Goal: Obtain resource: Obtain resource

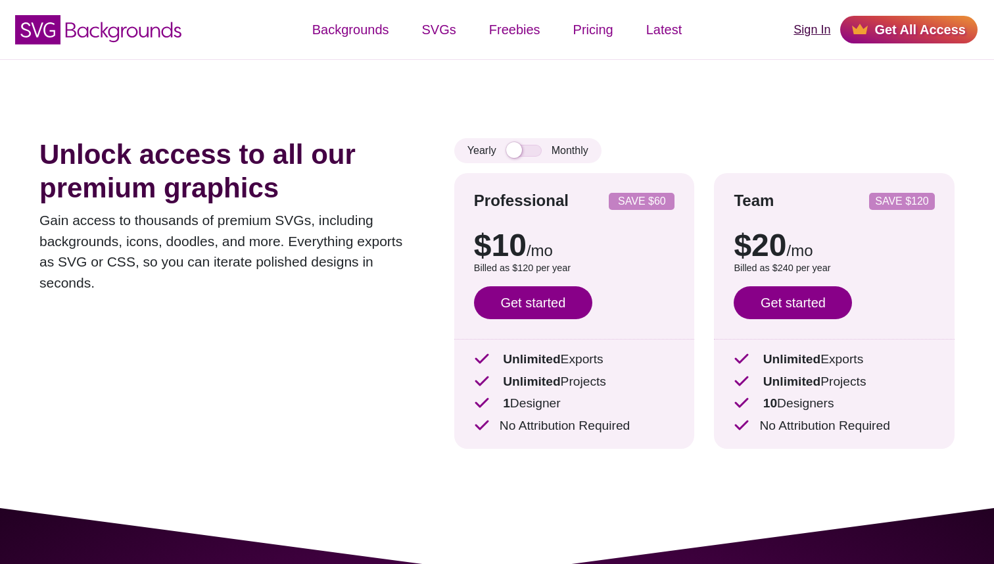
click at [821, 27] on link "Sign In" at bounding box center [812, 30] width 37 height 18
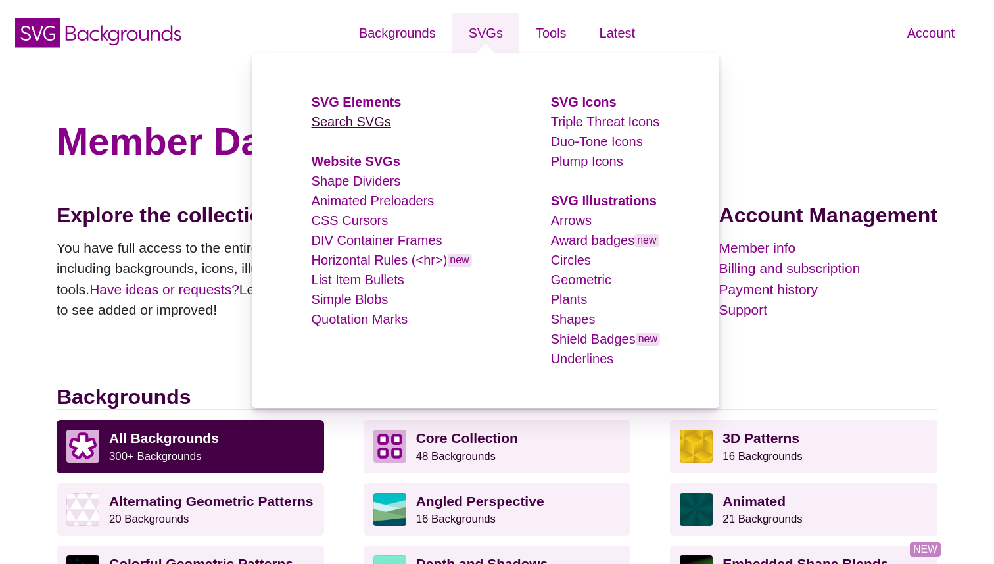
click at [367, 122] on link "Search SVGs" at bounding box center [352, 121] width 80 height 14
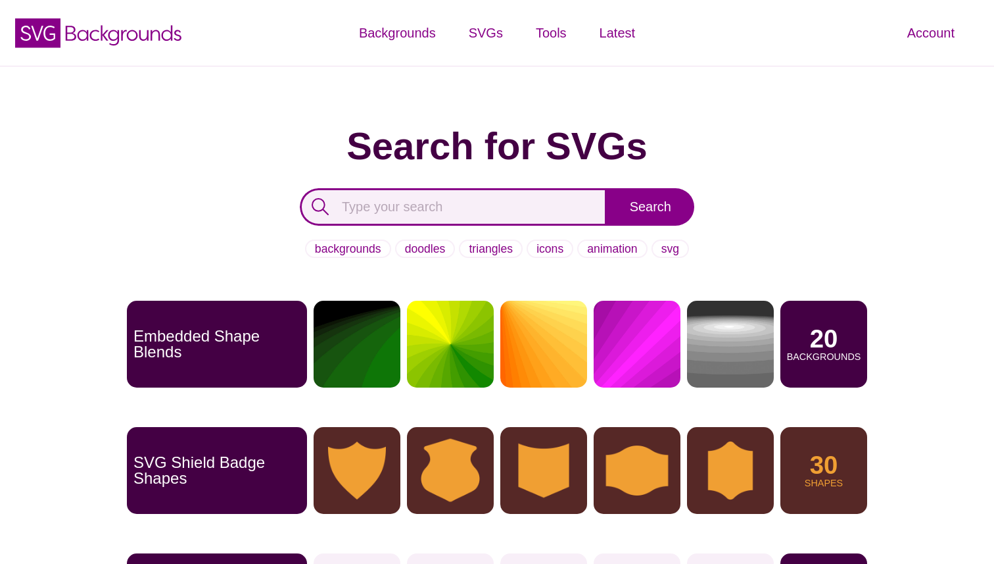
click at [449, 214] on input "text" at bounding box center [453, 206] width 307 height 37
type input "snowflakes"
click at [607, 188] on input "Search" at bounding box center [650, 206] width 87 height 37
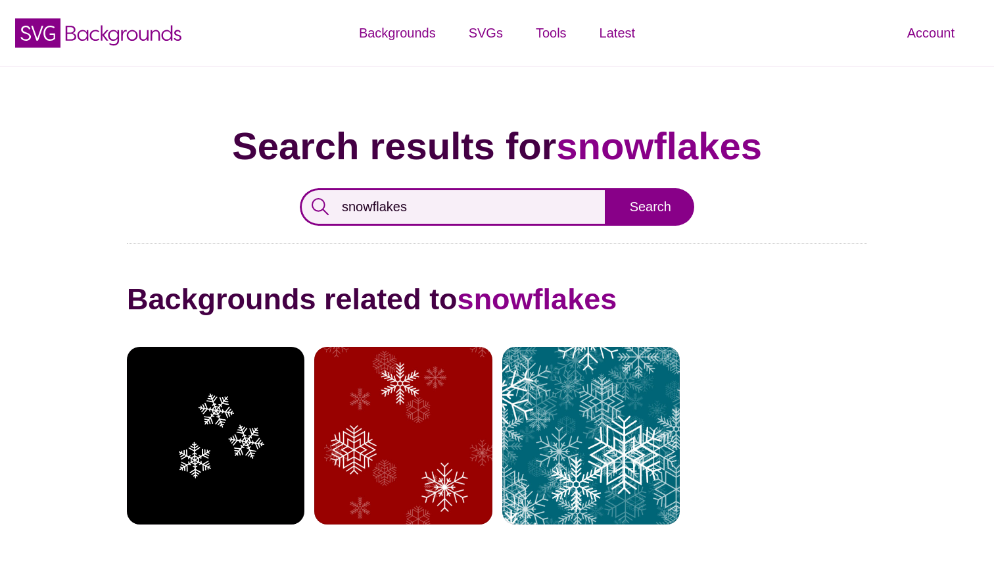
click at [412, 209] on input "snowflakes" at bounding box center [453, 206] width 307 height 37
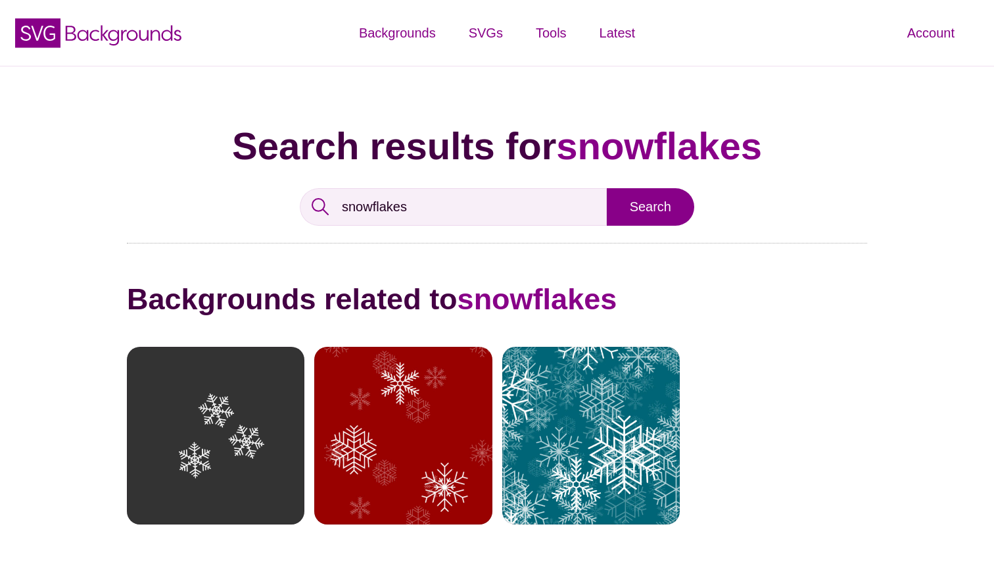
click at [259, 401] on div at bounding box center [216, 436] width 178 height 178
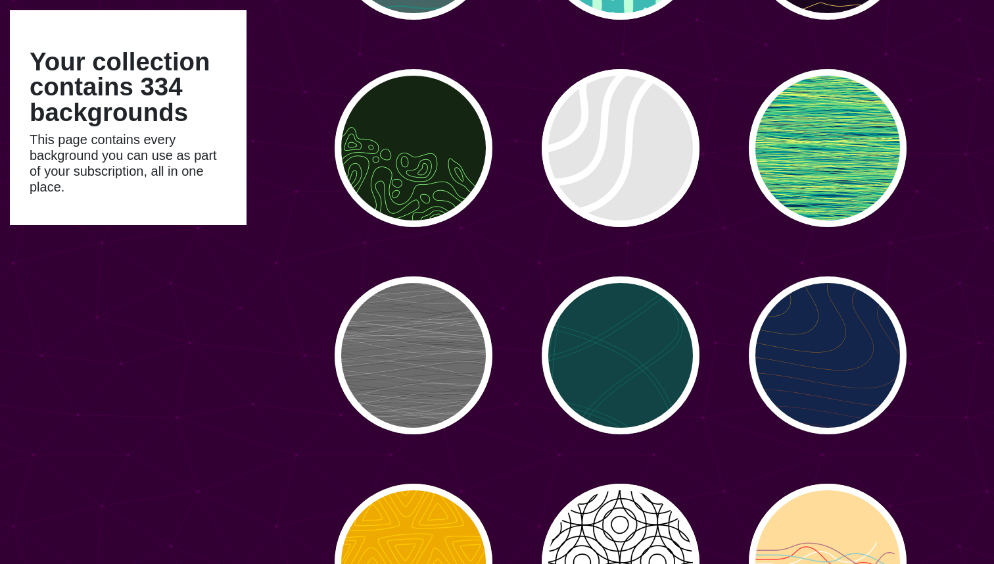
scroll to position [17212, 0]
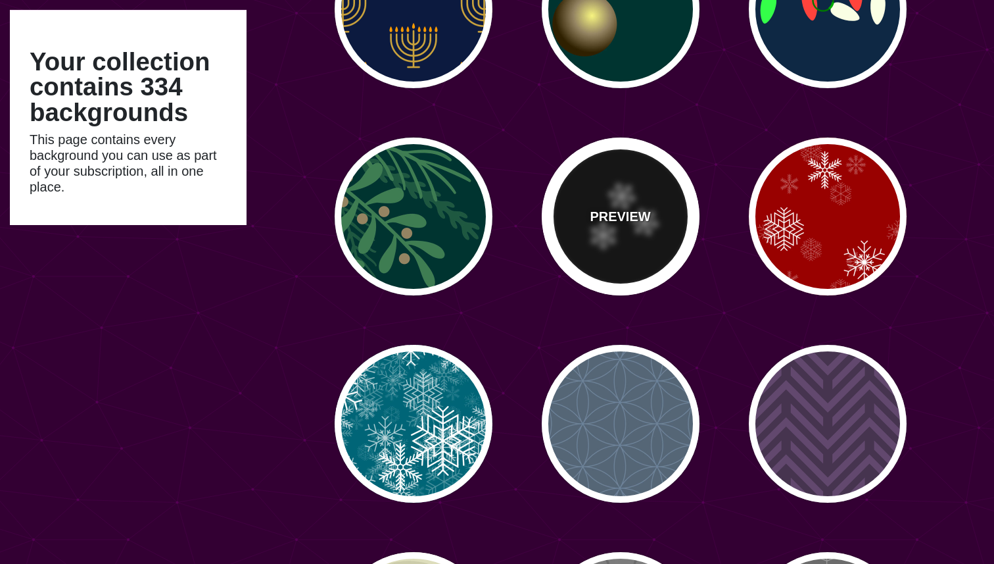
click at [596, 214] on p "PREVIEW" at bounding box center [620, 217] width 61 height 20
type input "#000000"
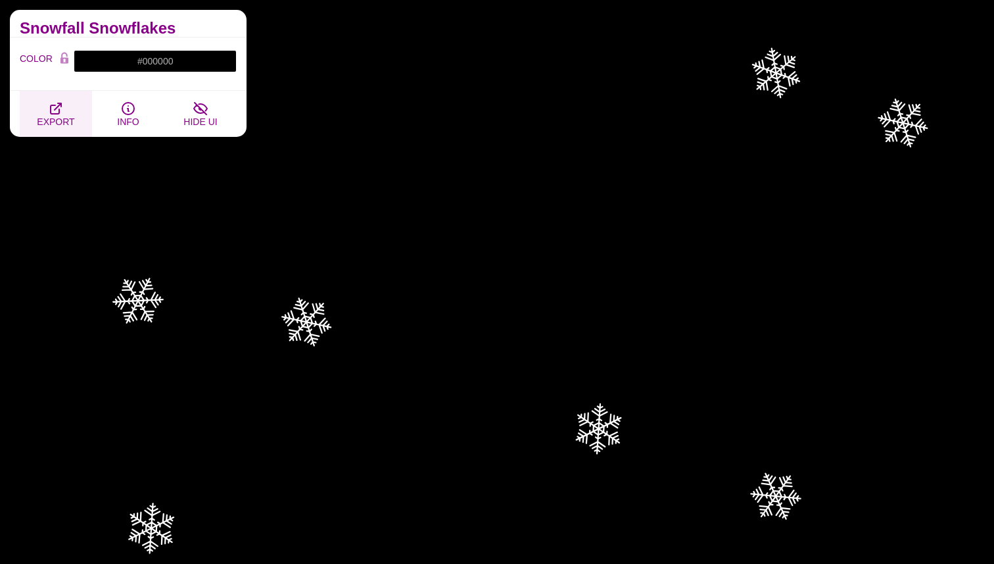
click at [64, 116] on button "EXPORT" at bounding box center [56, 114] width 72 height 46
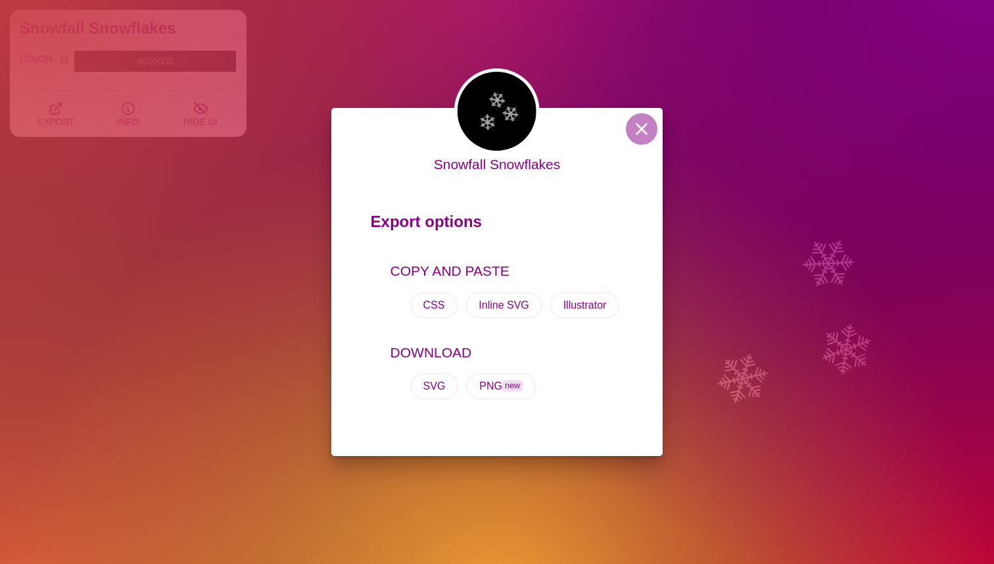
click at [747, 85] on div "Snowfall Snowflakes Export options COPY AND PASTE CSS Inline SVG Illustrator DO…" at bounding box center [497, 282] width 994 height 564
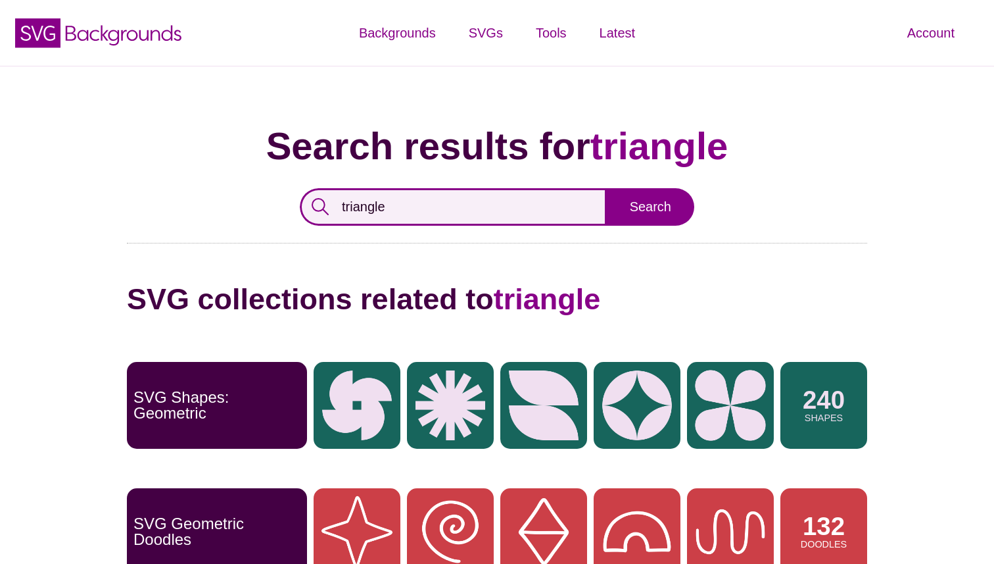
click at [372, 205] on input "triangle" at bounding box center [453, 206] width 307 height 37
type input "star background"
click at [607, 188] on input "Search" at bounding box center [650, 206] width 87 height 37
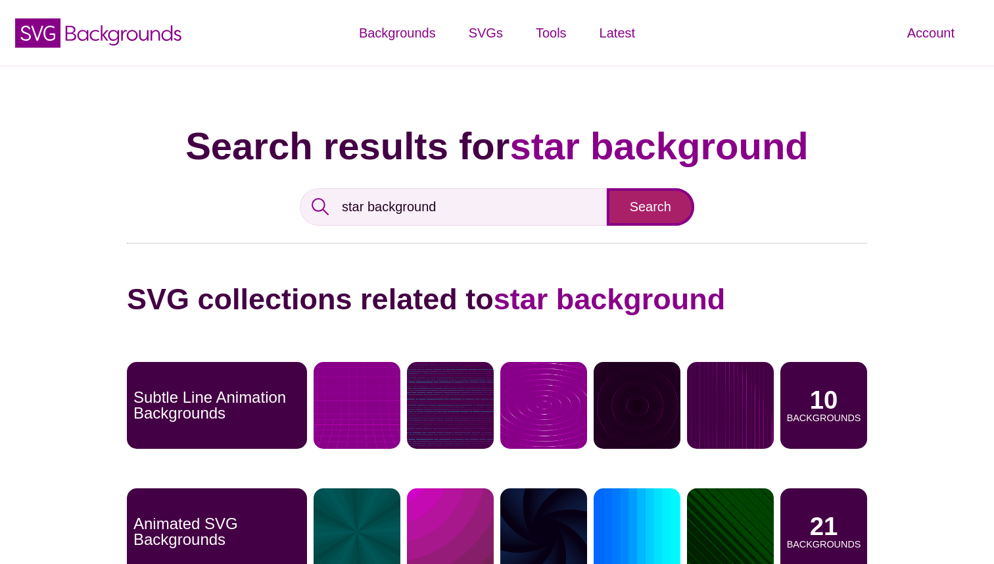
click at [657, 209] on input "Search" at bounding box center [650, 206] width 87 height 37
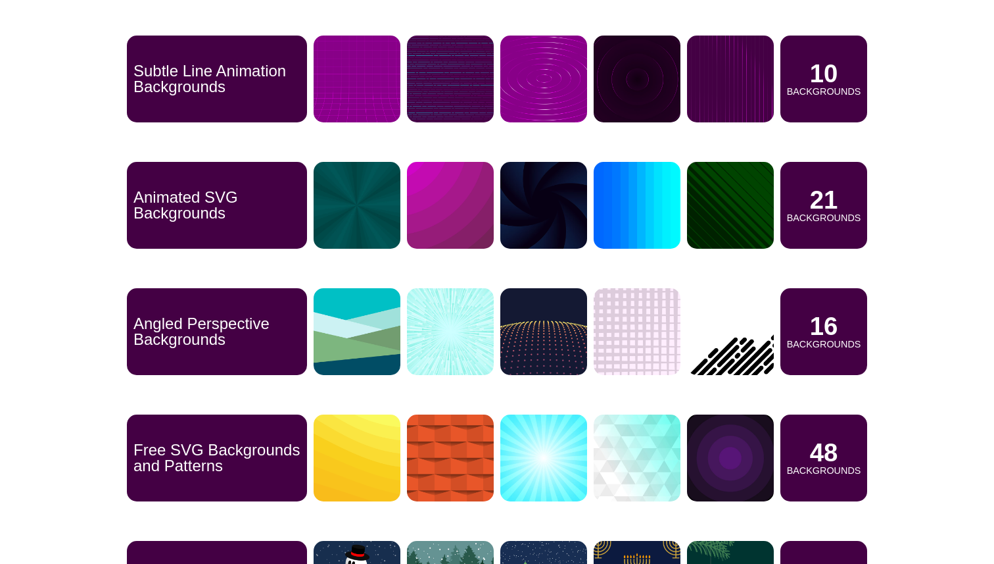
scroll to position [428, 0]
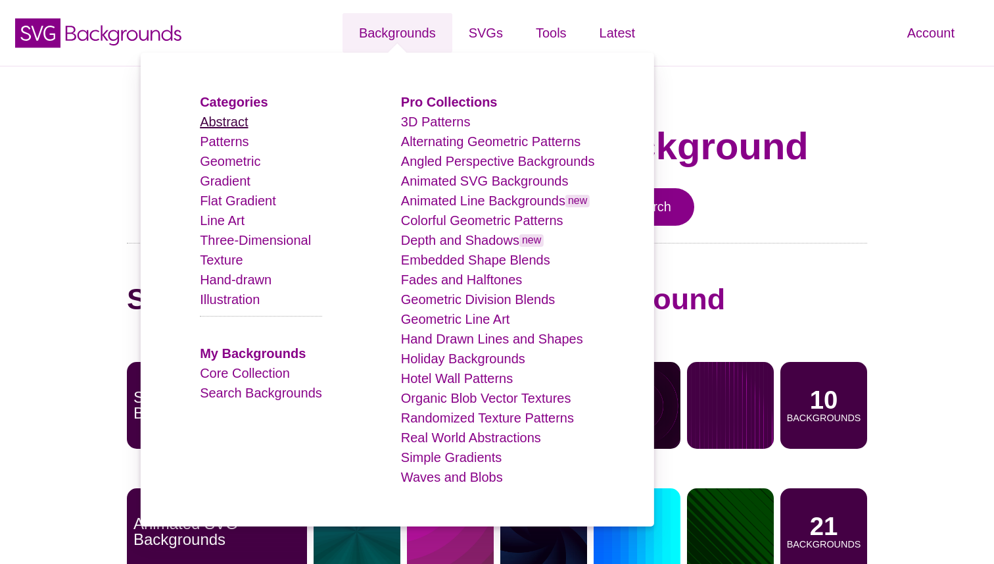
click at [246, 122] on link "Abstract" at bounding box center [224, 121] width 48 height 14
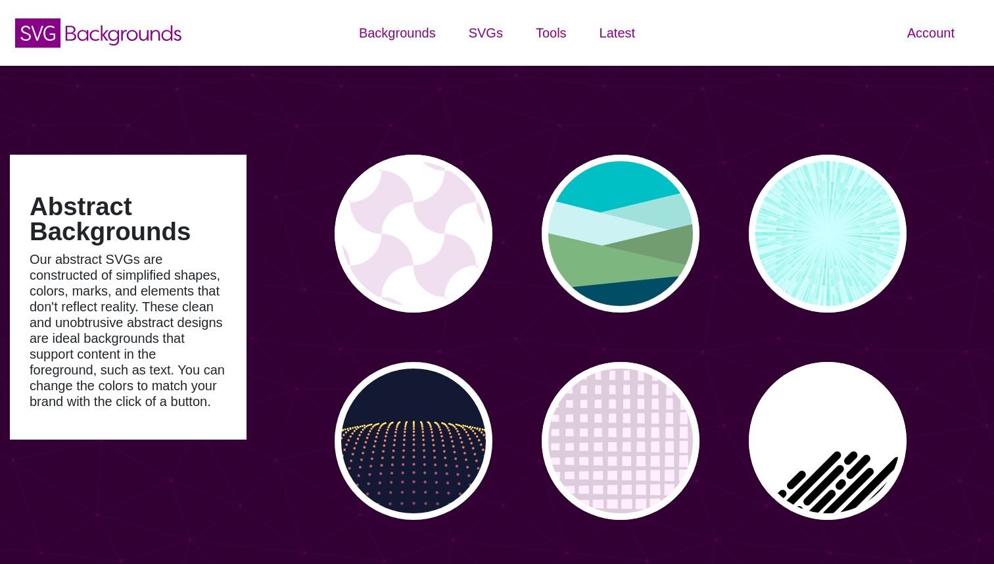
type input "#450057"
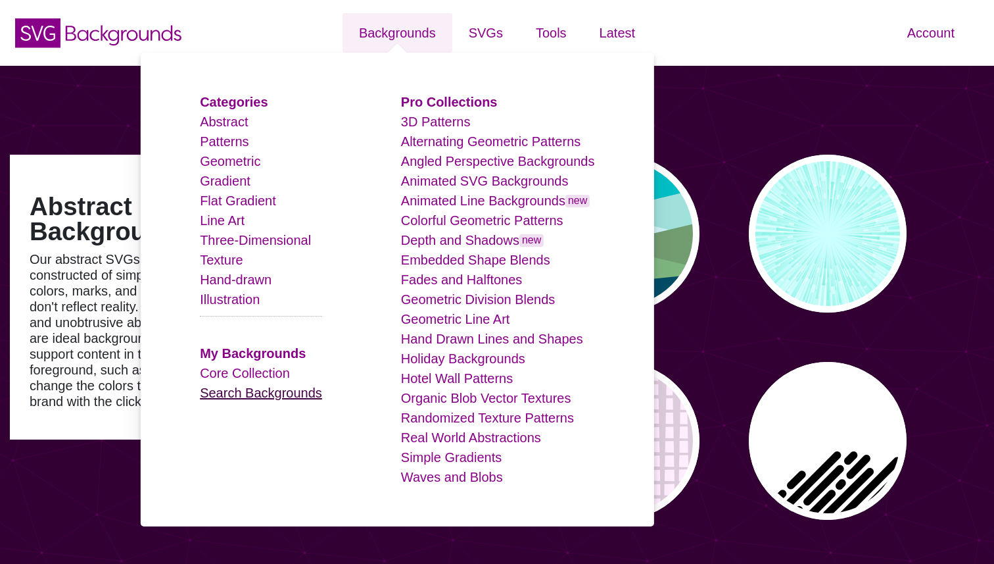
click at [273, 394] on link "Search Backgrounds" at bounding box center [261, 392] width 122 height 14
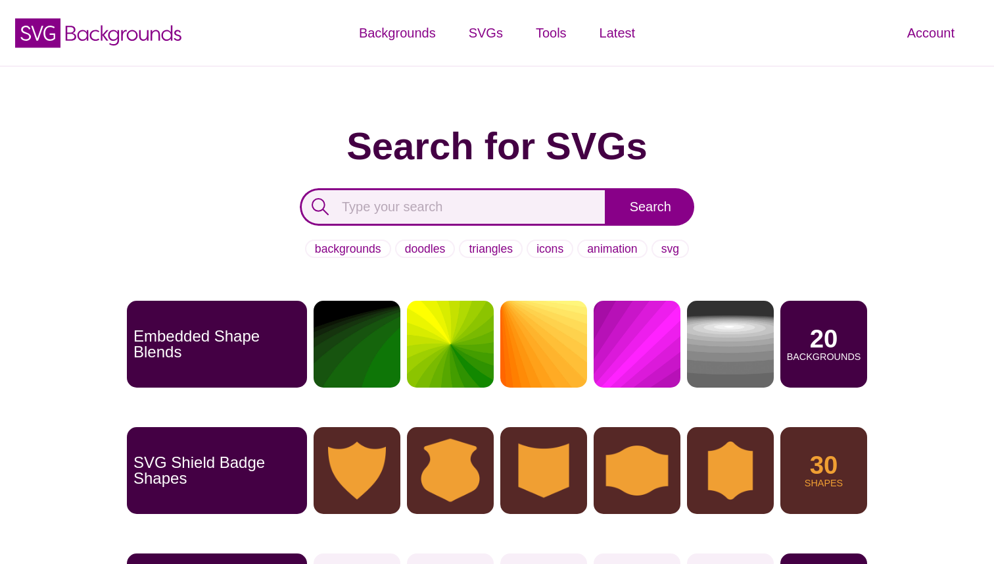
click at [470, 205] on input "text" at bounding box center [453, 206] width 307 height 37
type input "blob"
click at [607, 188] on input "Search" at bounding box center [650, 206] width 87 height 37
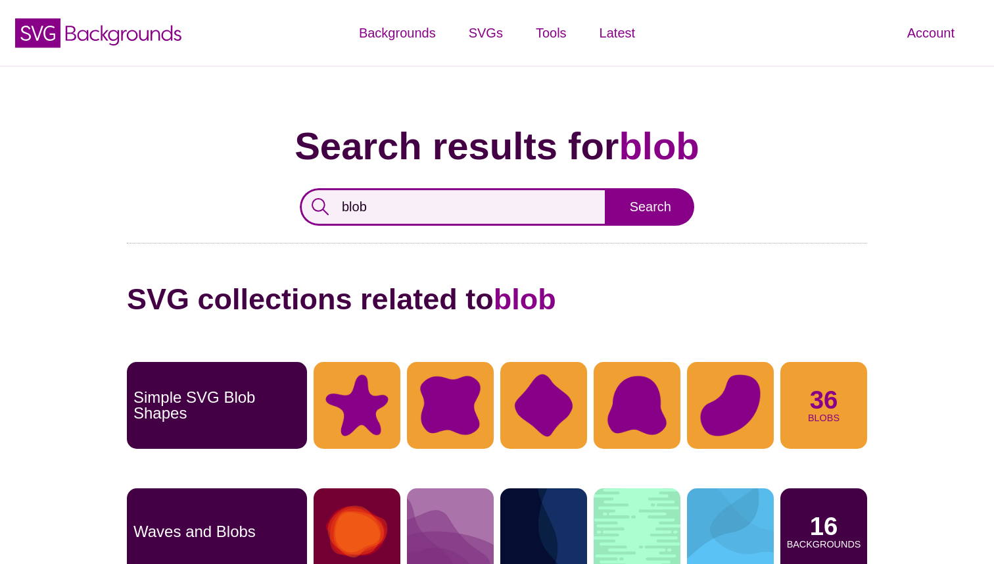
click at [351, 203] on input "blob" at bounding box center [453, 206] width 307 height 37
type input "dots"
click at [607, 188] on input "Search" at bounding box center [650, 206] width 87 height 37
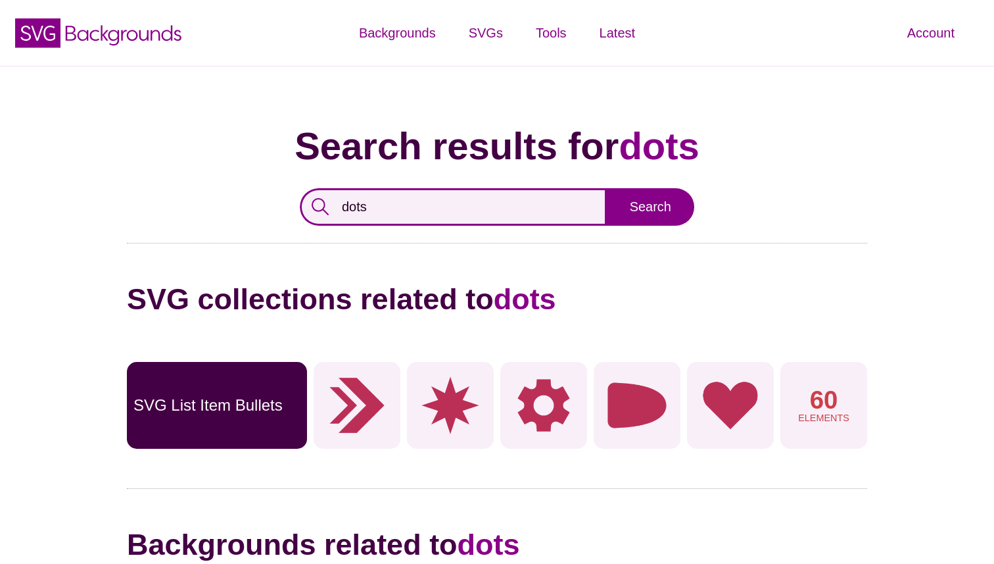
click at [349, 207] on input "dots" at bounding box center [453, 206] width 307 height 37
click at [352, 214] on input "dots" at bounding box center [453, 206] width 307 height 37
type input "stars"
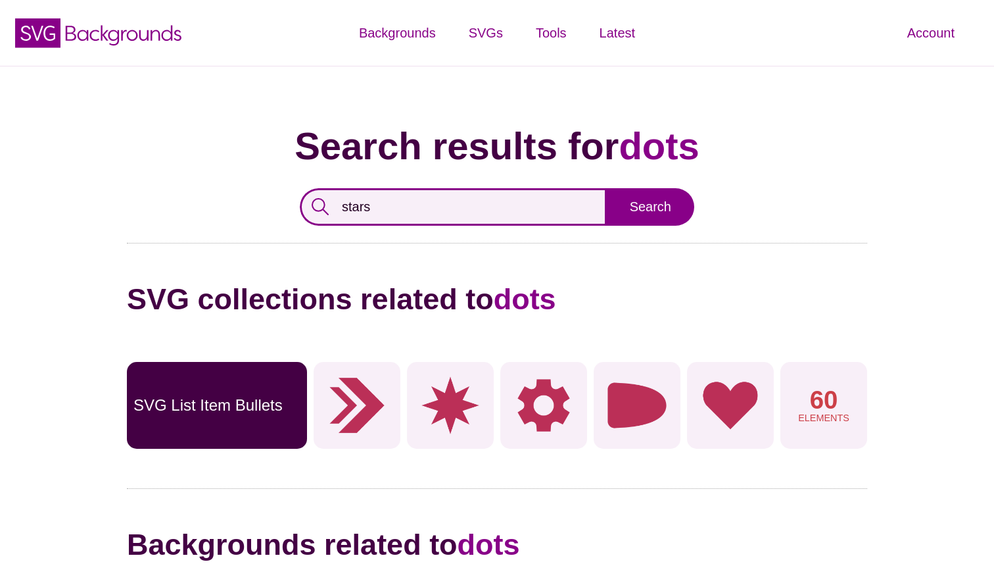
click at [607, 188] on input "Search" at bounding box center [650, 206] width 87 height 37
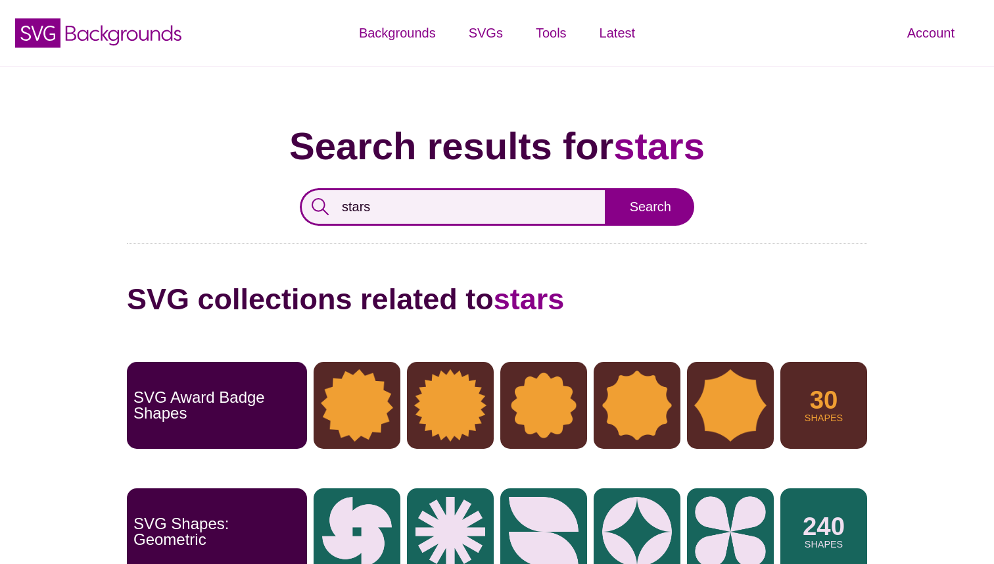
click at [359, 202] on input "stars" at bounding box center [453, 206] width 307 height 37
type input "dots"
click at [607, 188] on input "Search" at bounding box center [650, 206] width 87 height 37
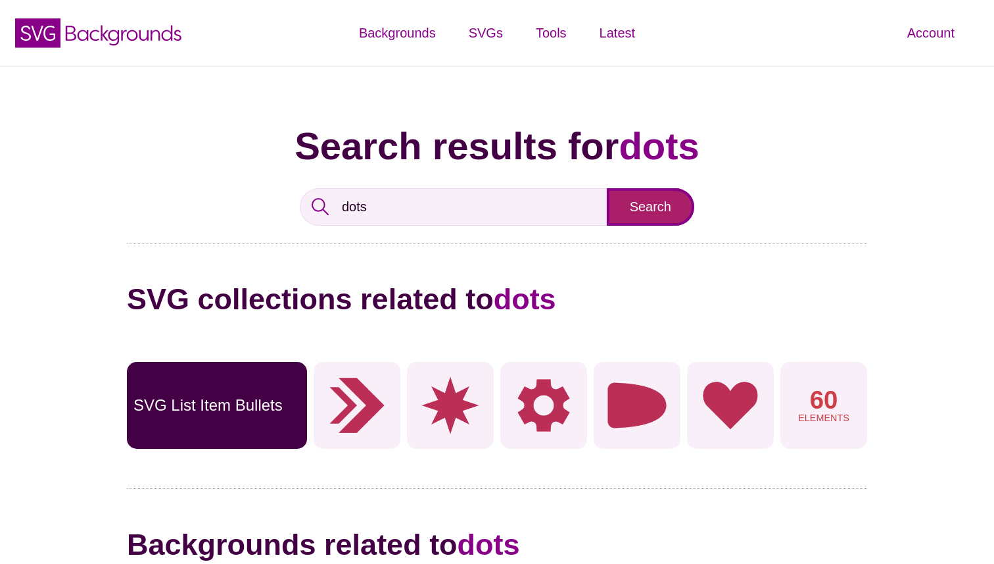
click at [643, 208] on input "Search" at bounding box center [650, 206] width 87 height 37
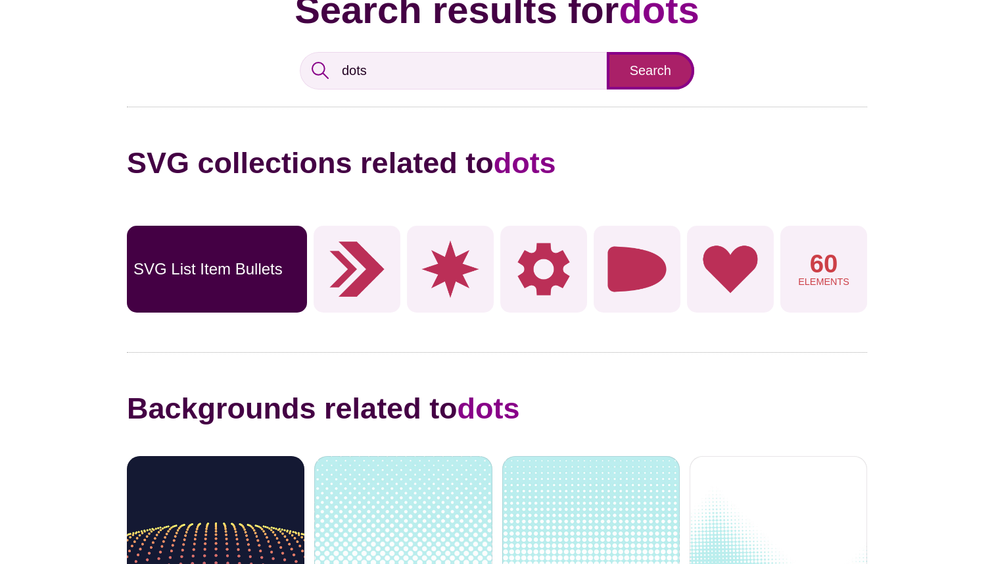
scroll to position [386, 0]
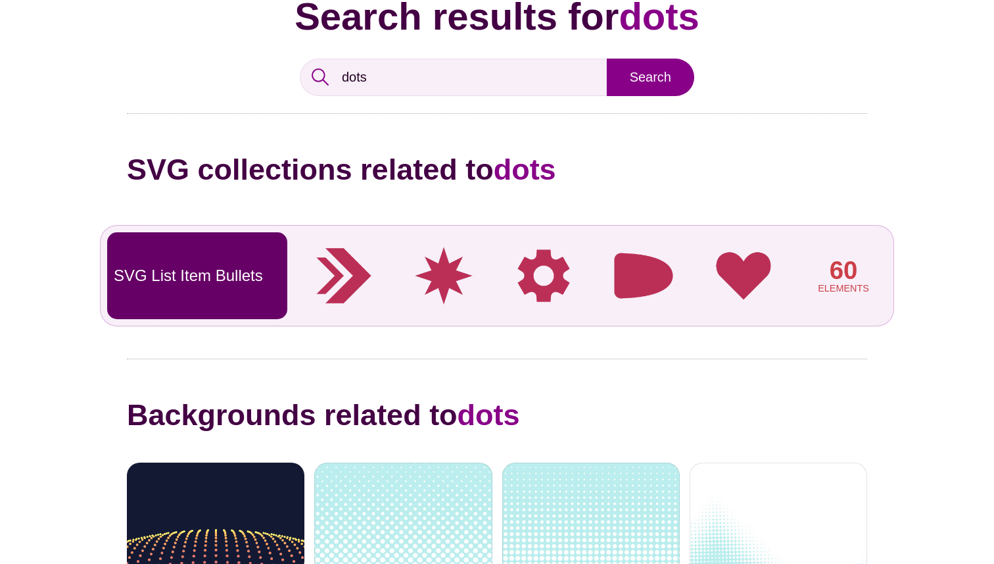
scroll to position [82, 0]
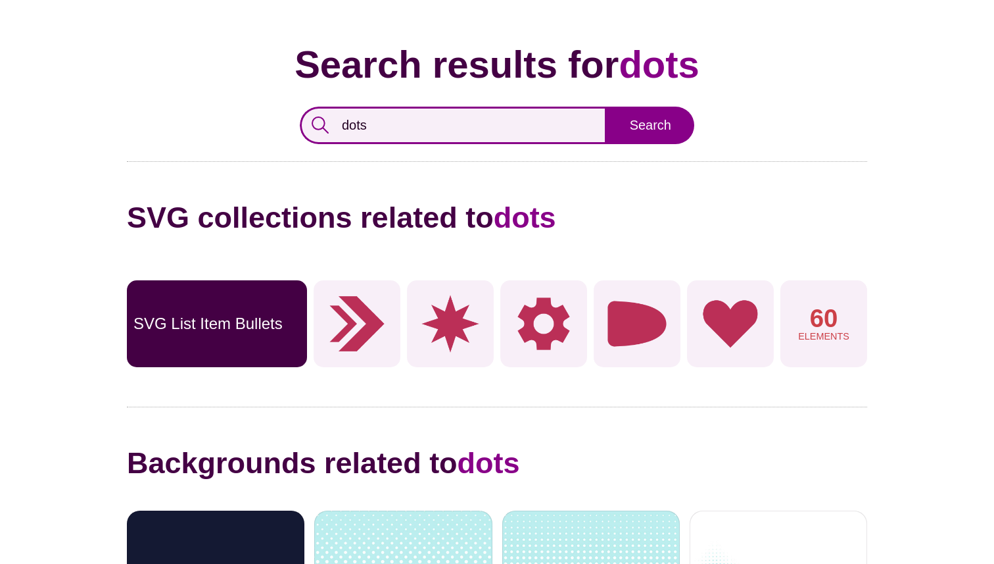
click at [370, 128] on input "dots" at bounding box center [453, 125] width 307 height 37
click at [349, 119] on input "dots" at bounding box center [453, 125] width 307 height 37
type input "star"
click at [607, 107] on input "Search" at bounding box center [650, 125] width 87 height 37
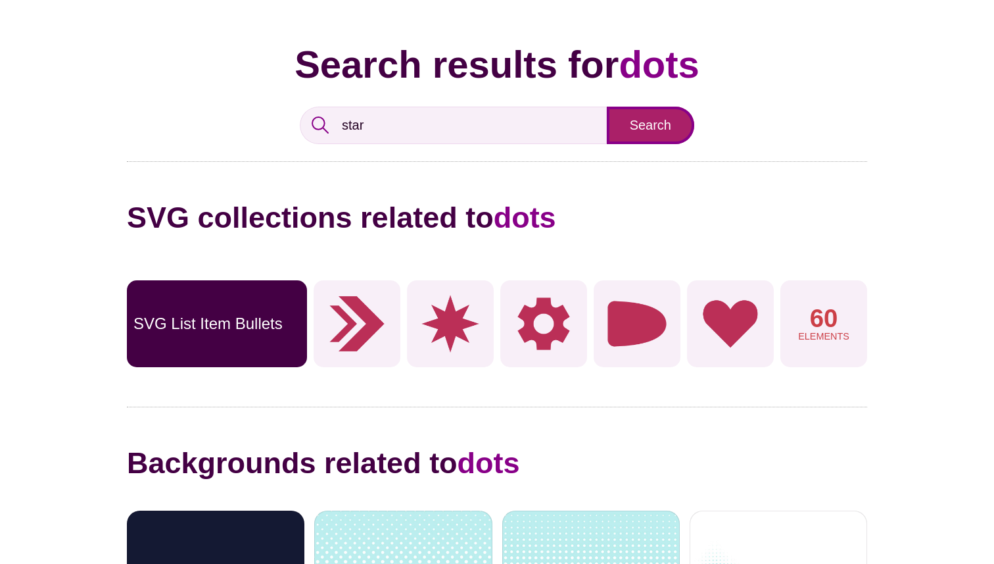
click at [633, 130] on input "Search" at bounding box center [650, 125] width 87 height 37
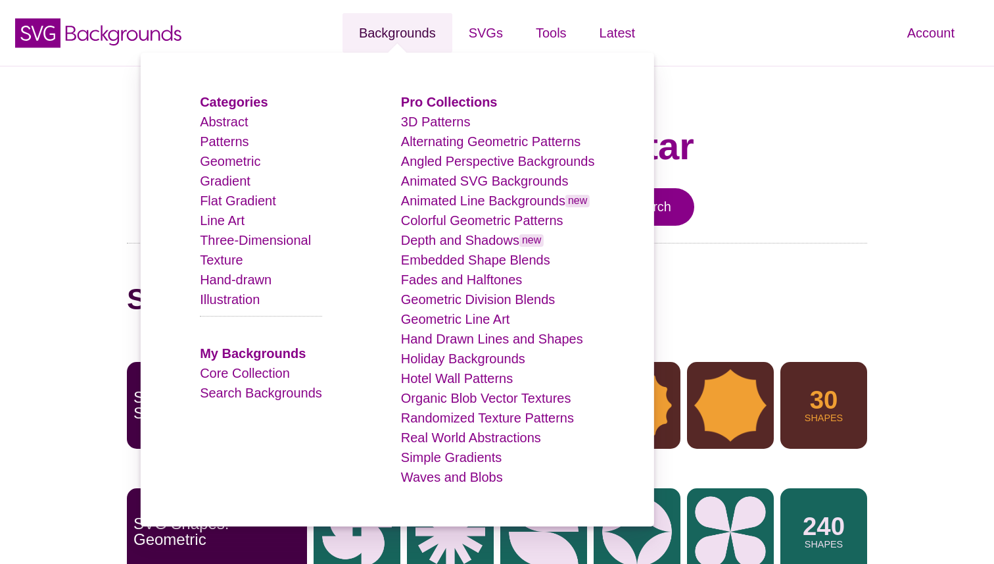
click at [395, 34] on link "Backgrounds" at bounding box center [398, 32] width 110 height 39
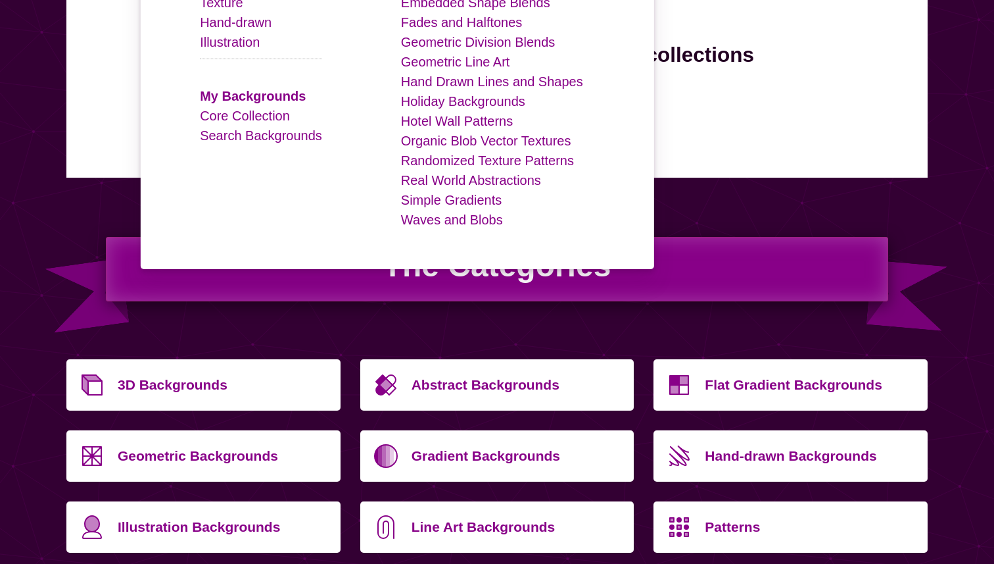
scroll to position [393, 0]
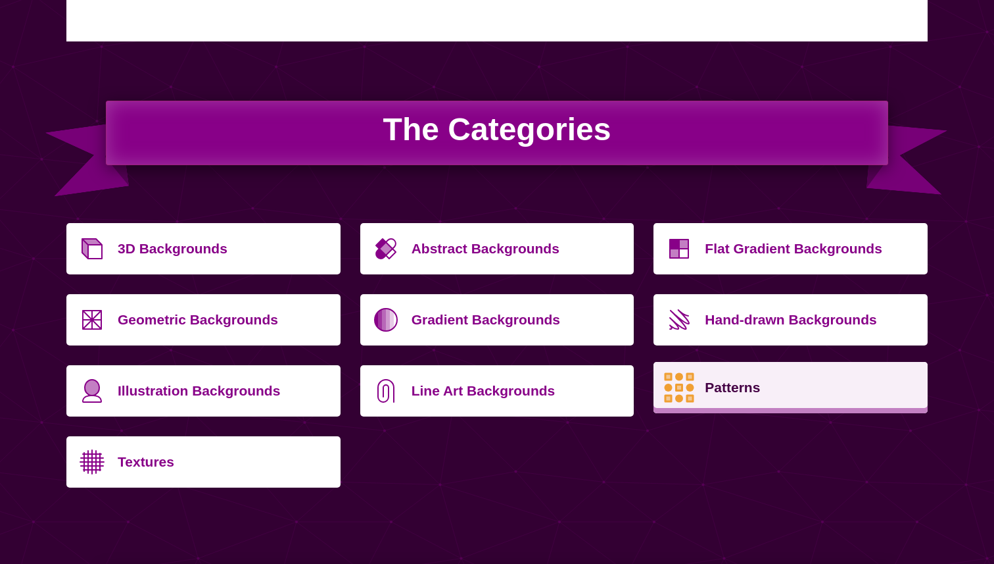
click at [673, 396] on icon at bounding box center [679, 387] width 47 height 47
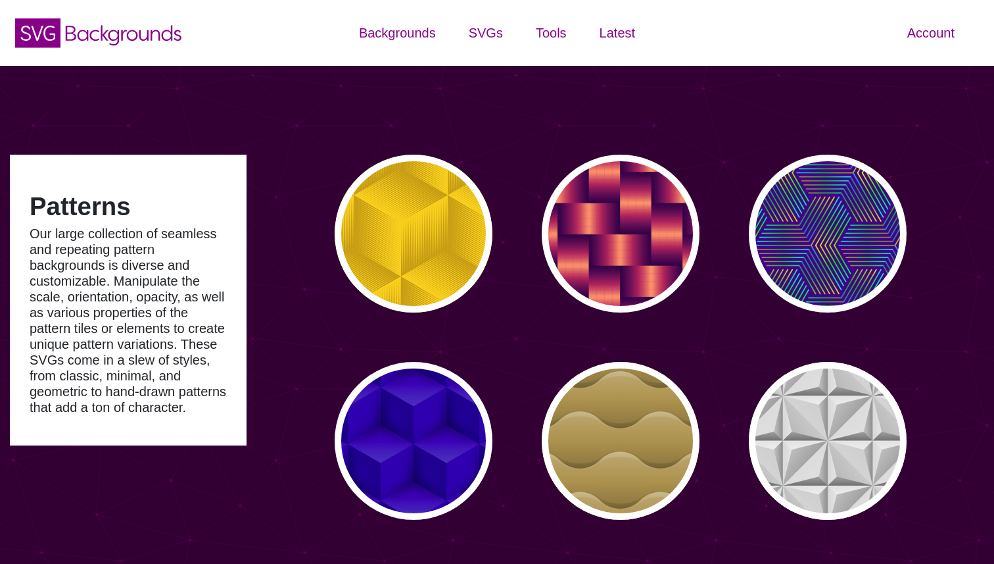
type input "#450057"
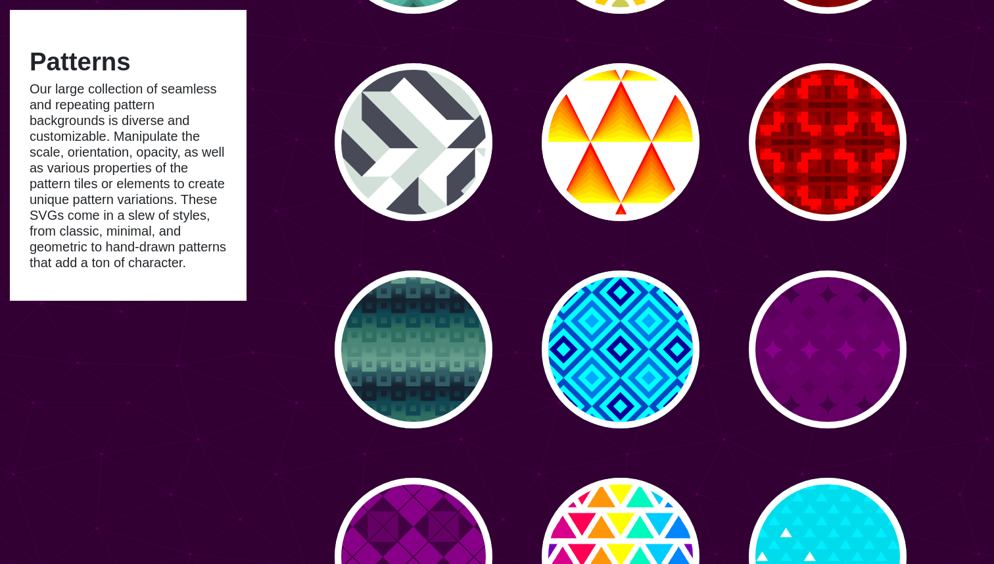
scroll to position [3513, 0]
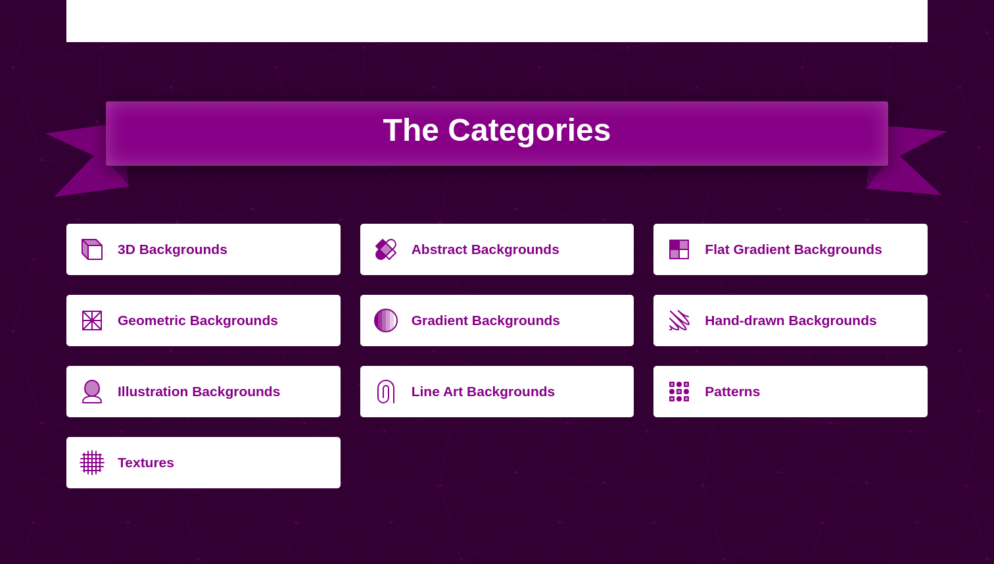
scroll to position [393, 0]
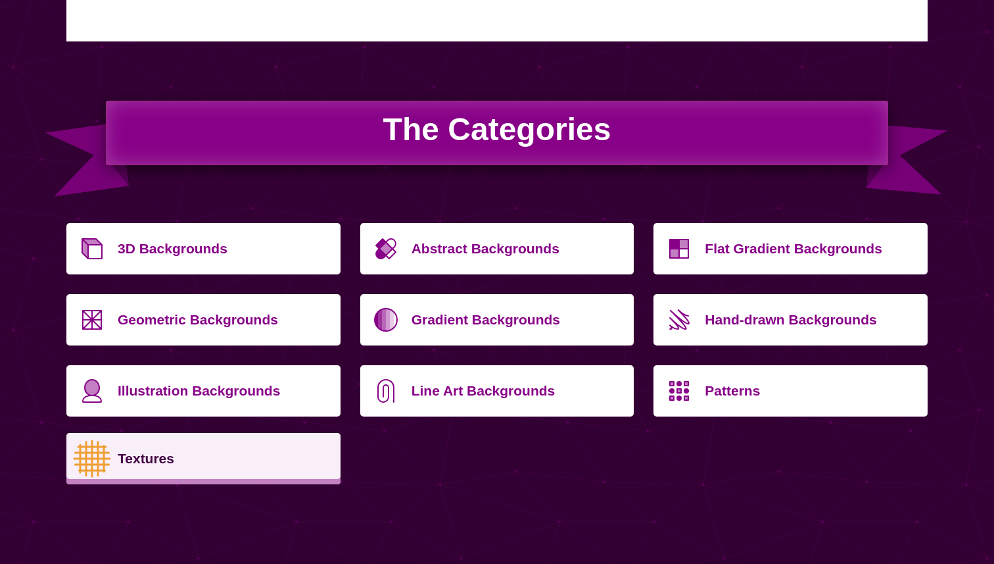
click at [226, 471] on p "Textures" at bounding box center [224, 459] width 213 height 32
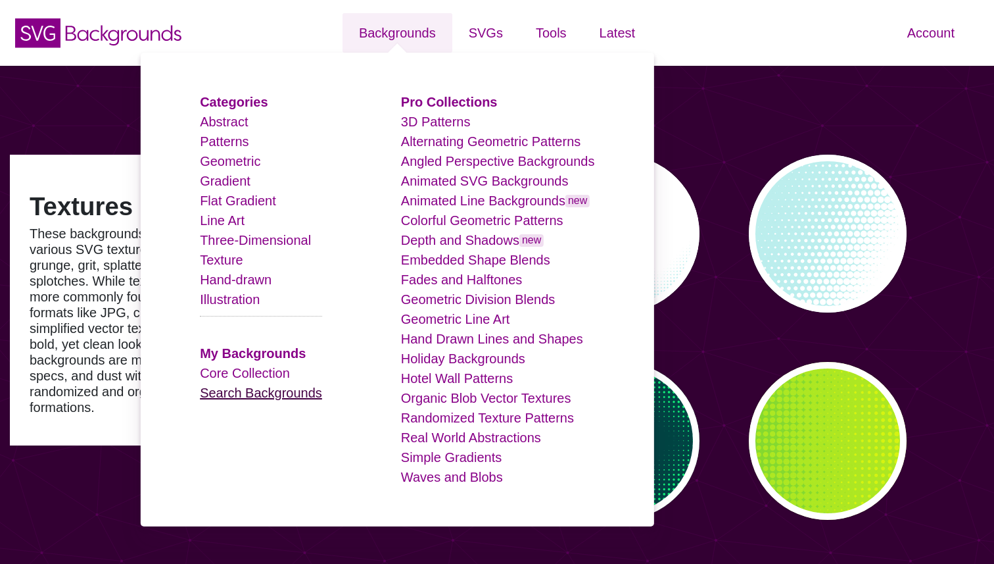
click at [276, 393] on link "Search Backgrounds" at bounding box center [261, 392] width 122 height 14
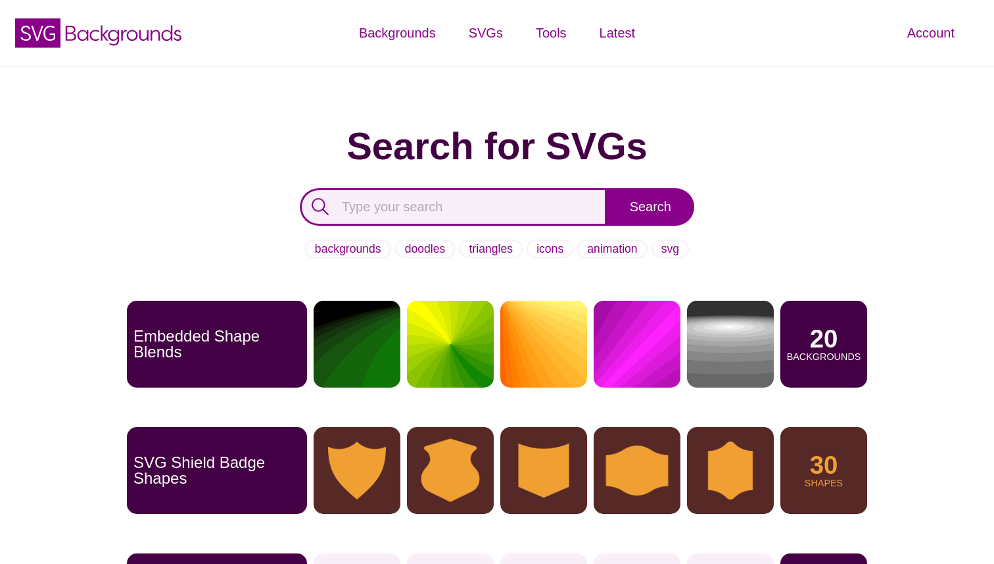
click at [449, 197] on input "text" at bounding box center [453, 206] width 307 height 37
type input "b"
type input "noise dots backgroudn"
click at [607, 188] on input "Search" at bounding box center [650, 206] width 87 height 37
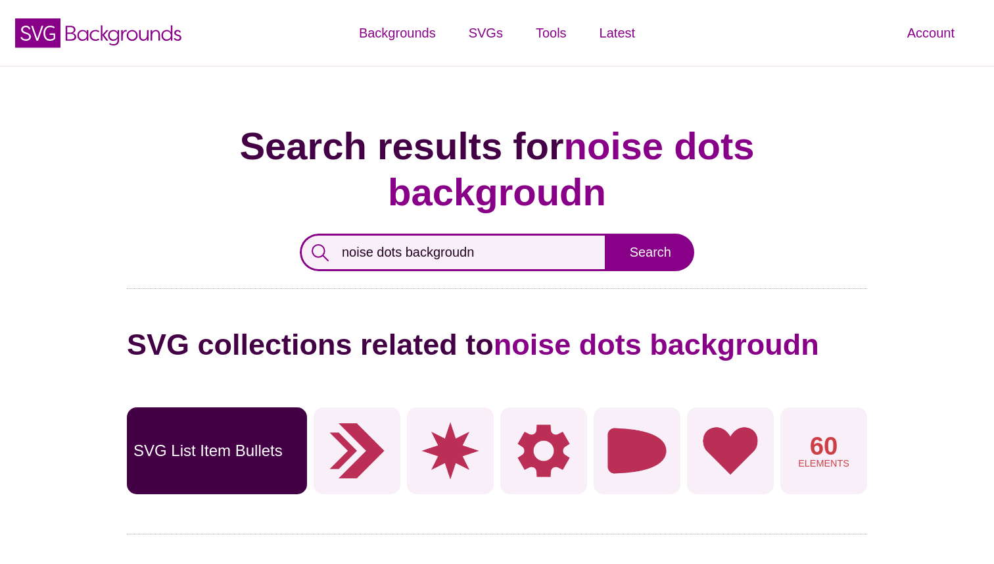
click at [440, 233] on input "noise dots backgroudn" at bounding box center [453, 251] width 307 height 37
type input "noise dots background svg"
click at [607, 233] on input "Search" at bounding box center [650, 251] width 87 height 37
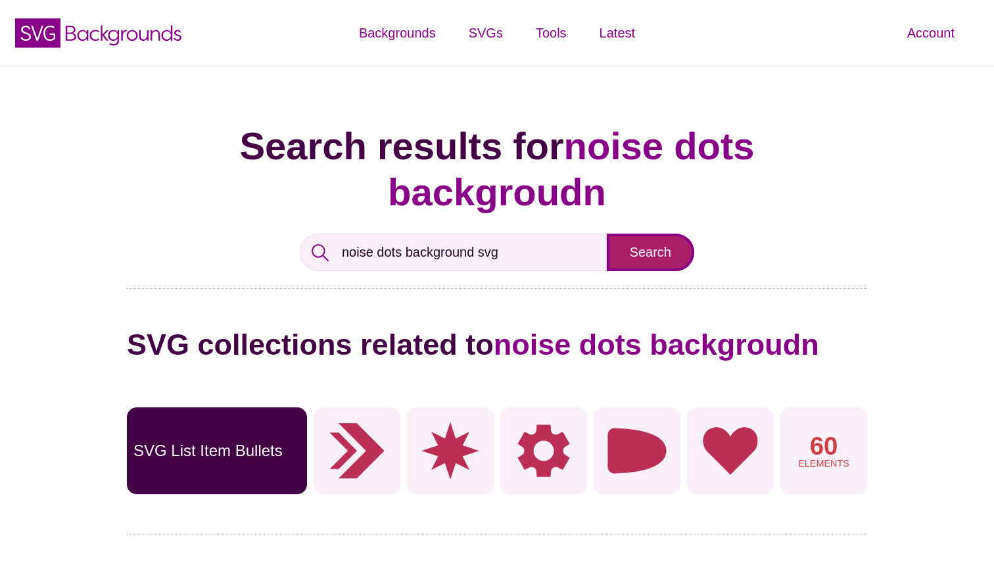
click at [641, 233] on input "Search" at bounding box center [650, 251] width 87 height 37
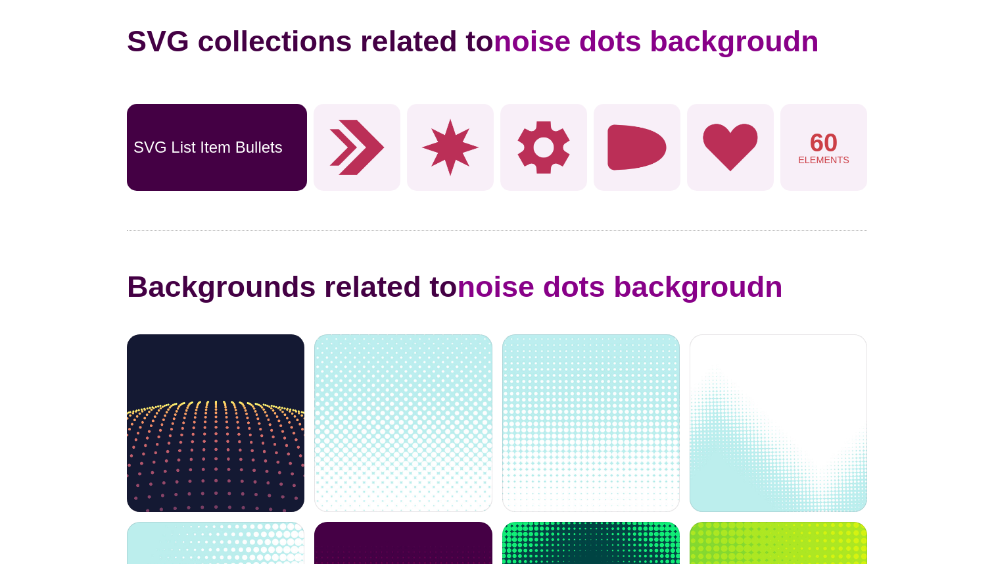
scroll to position [429, 0]
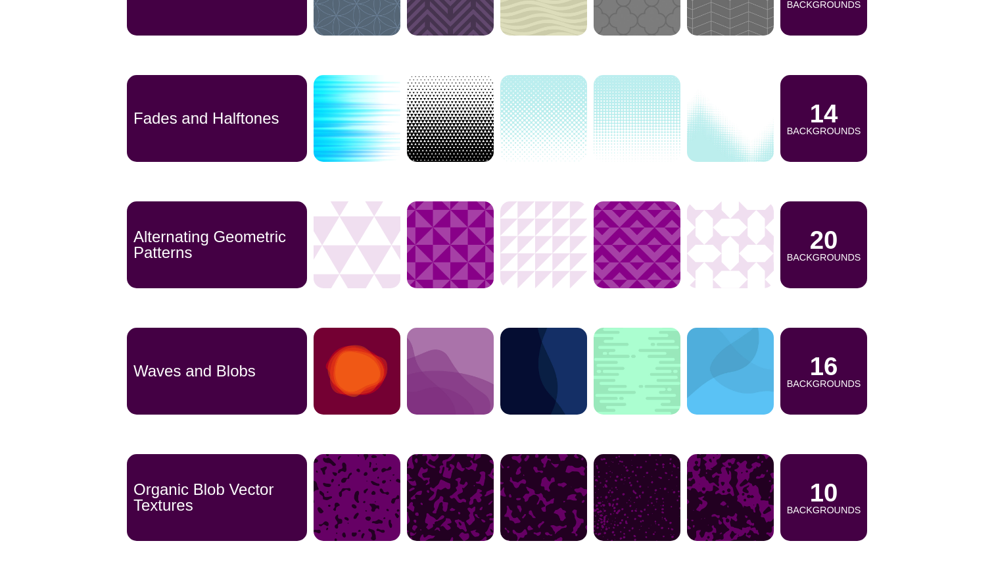
scroll to position [2781, 0]
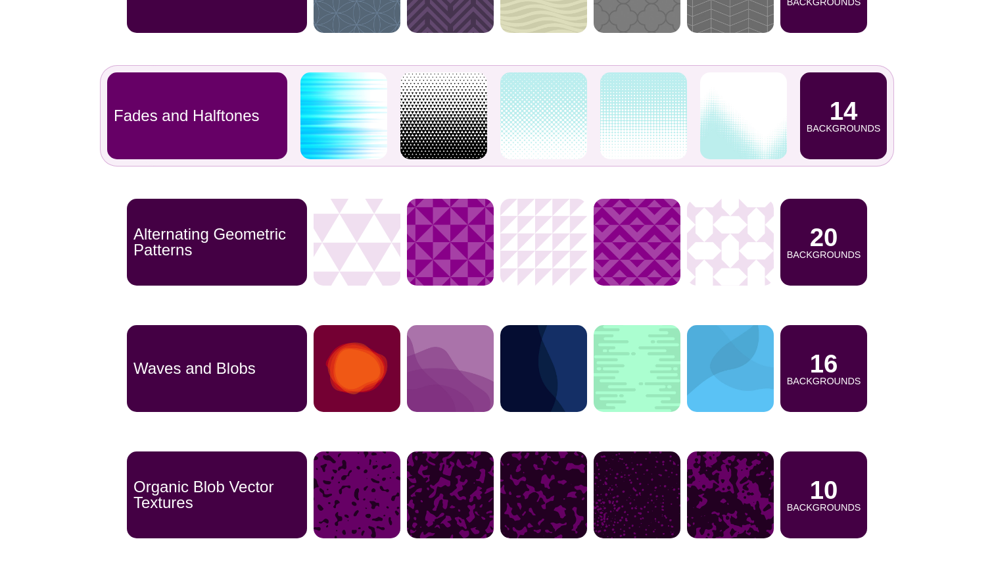
click at [849, 99] on p "14" at bounding box center [844, 111] width 28 height 25
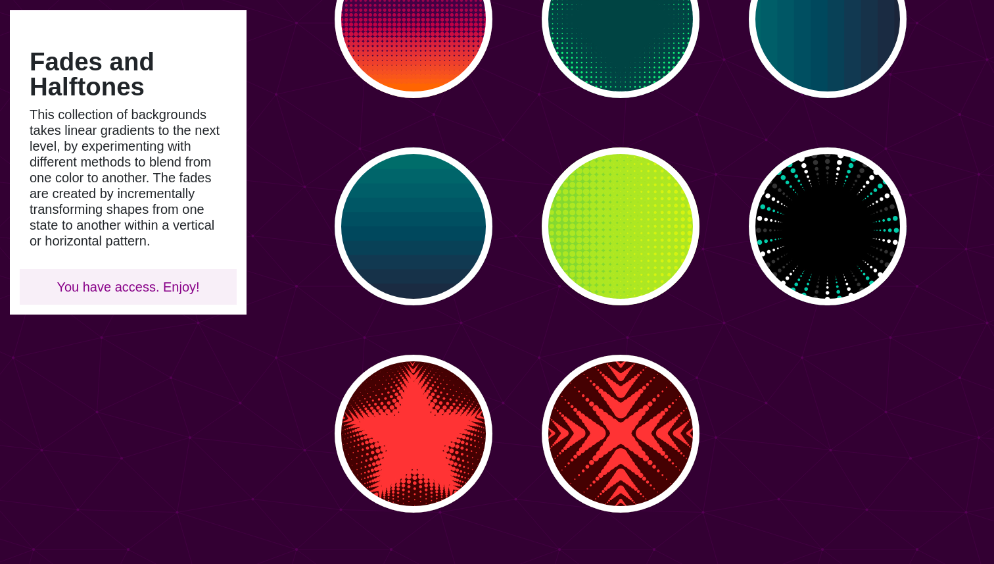
scroll to position [821, 0]
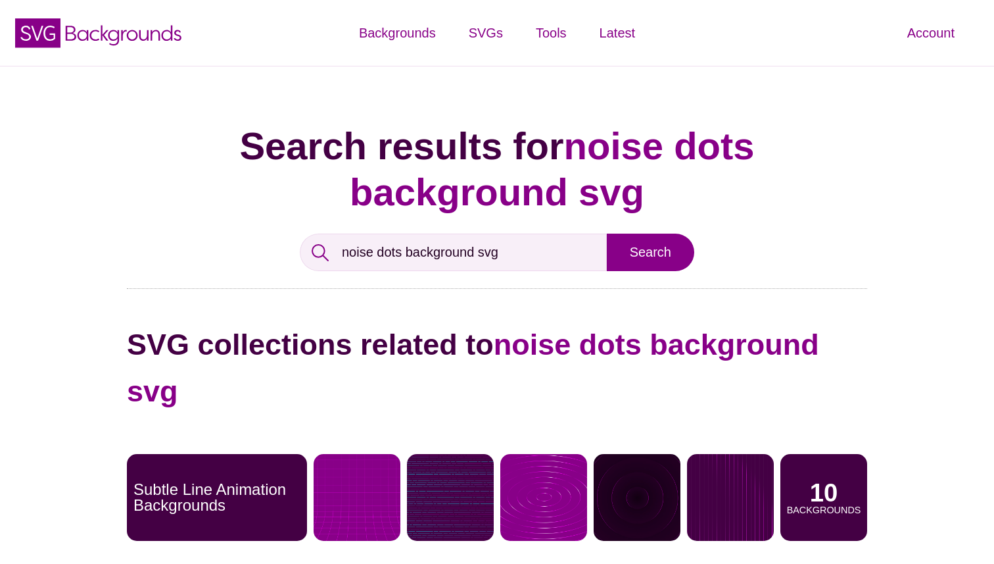
scroll to position [2781, 0]
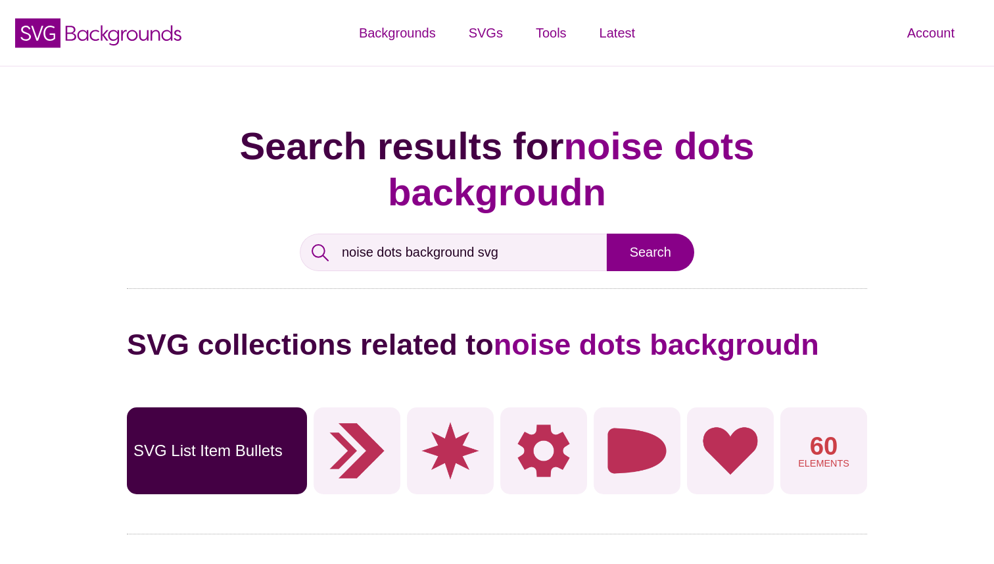
scroll to position [485, 0]
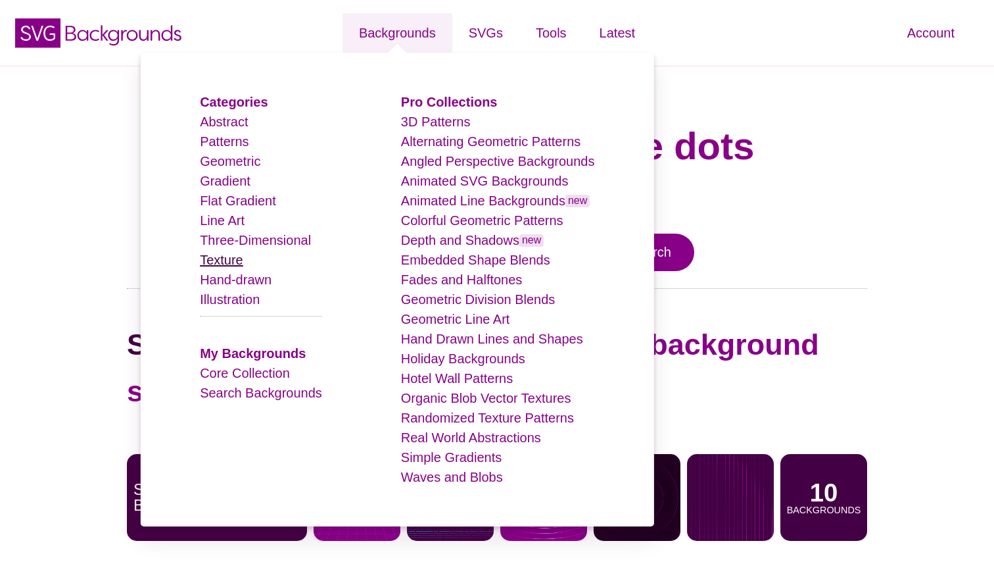
click at [234, 258] on link "Texture" at bounding box center [221, 260] width 43 height 14
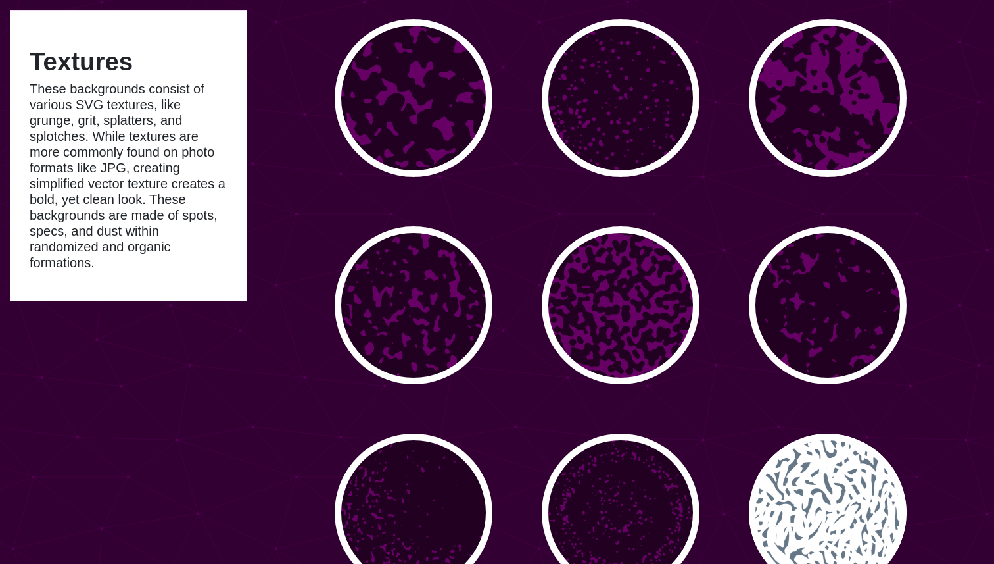
scroll to position [966, 0]
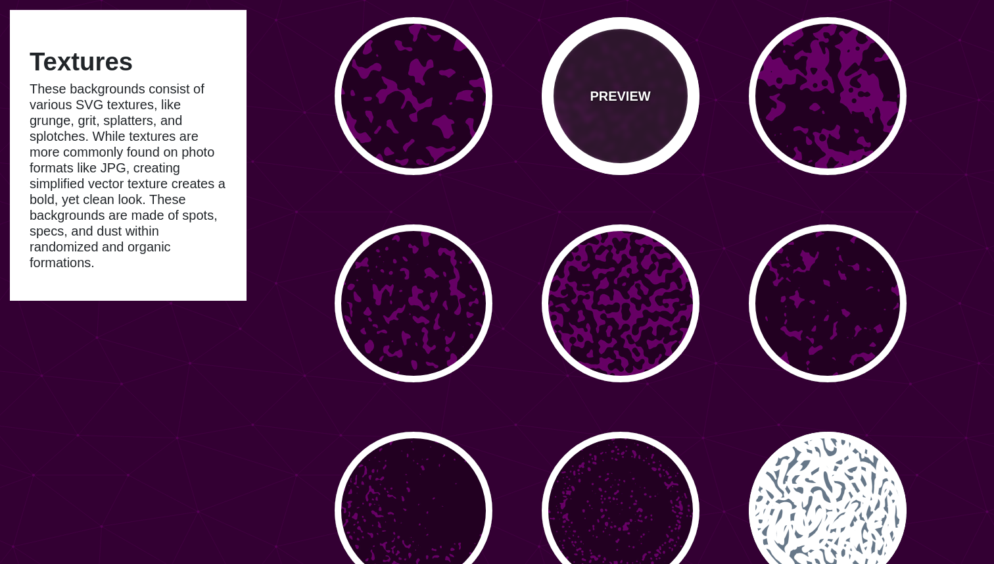
click at [663, 121] on div "PREVIEW" at bounding box center [621, 96] width 158 height 158
type input "#660066"
type input "#220022"
type input "0"
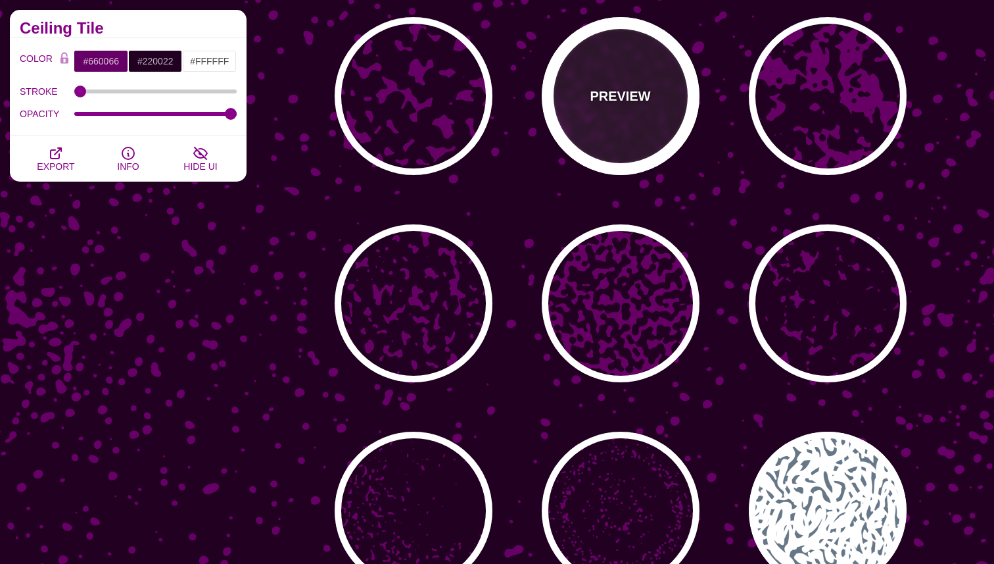
click at [631, 89] on p "PREVIEW" at bounding box center [620, 96] width 61 height 20
click at [612, 99] on p "PREVIEW" at bounding box center [620, 96] width 61 height 20
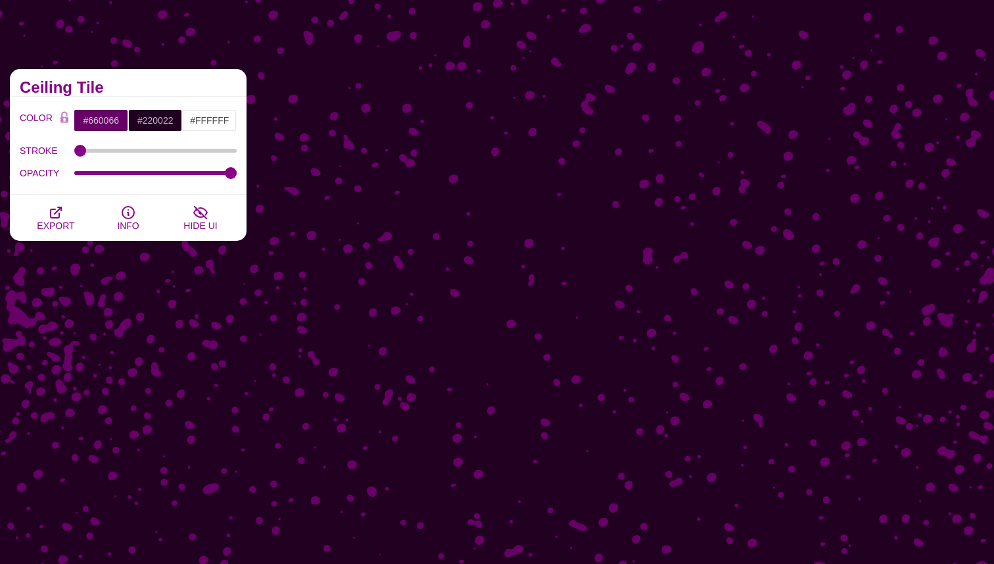
scroll to position [0, 0]
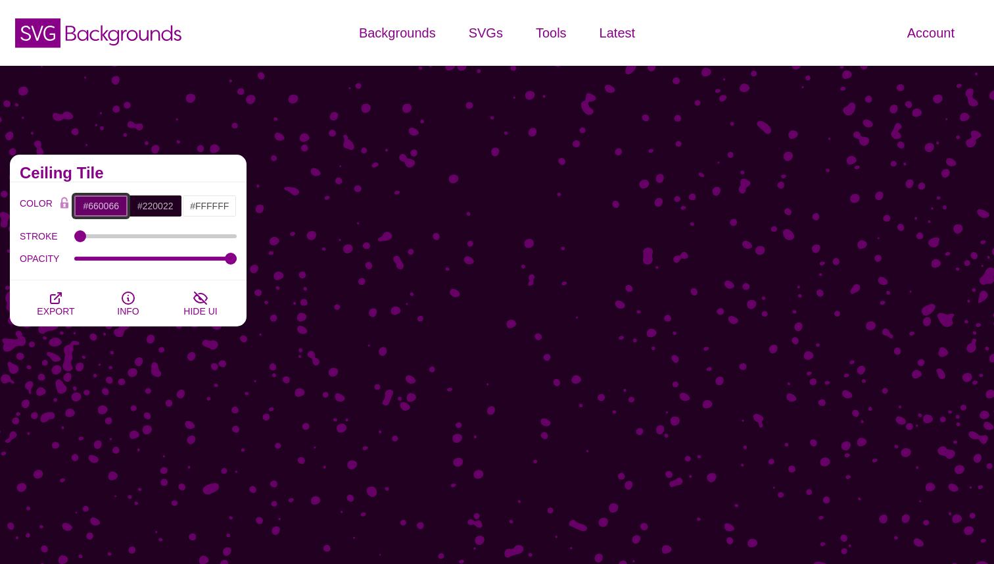
click at [100, 201] on input "#660066" at bounding box center [101, 206] width 55 height 22
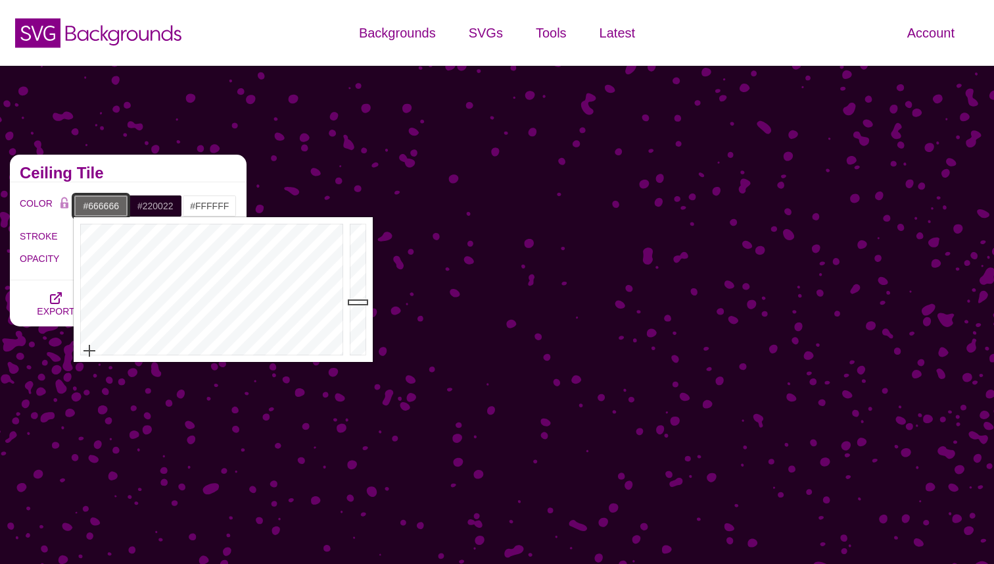
drag, startPoint x: 89, startPoint y: 349, endPoint x: 84, endPoint y: 366, distance: 17.3
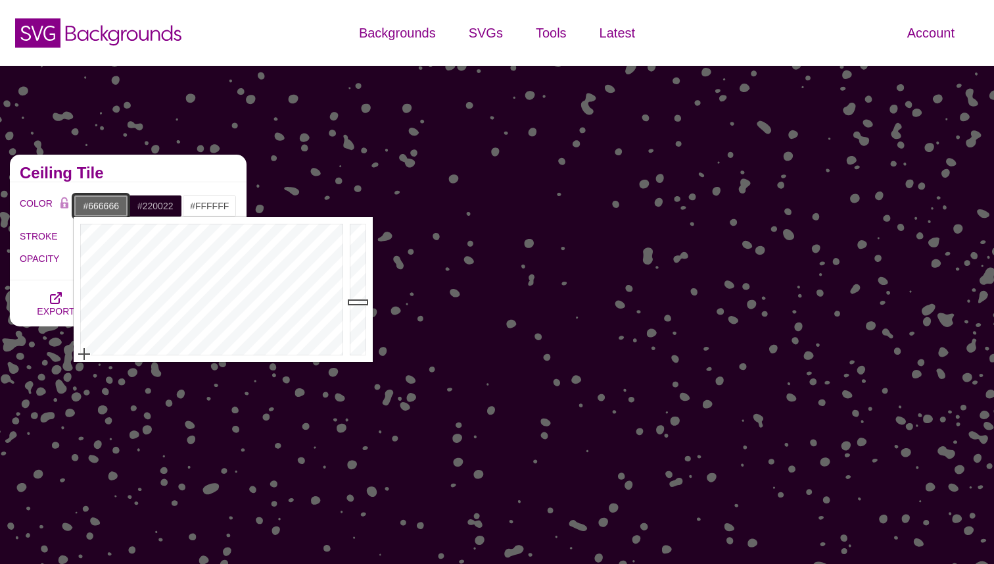
drag, startPoint x: 105, startPoint y: 354, endPoint x: 52, endPoint y: 356, distance: 52.7
type input "#666666"
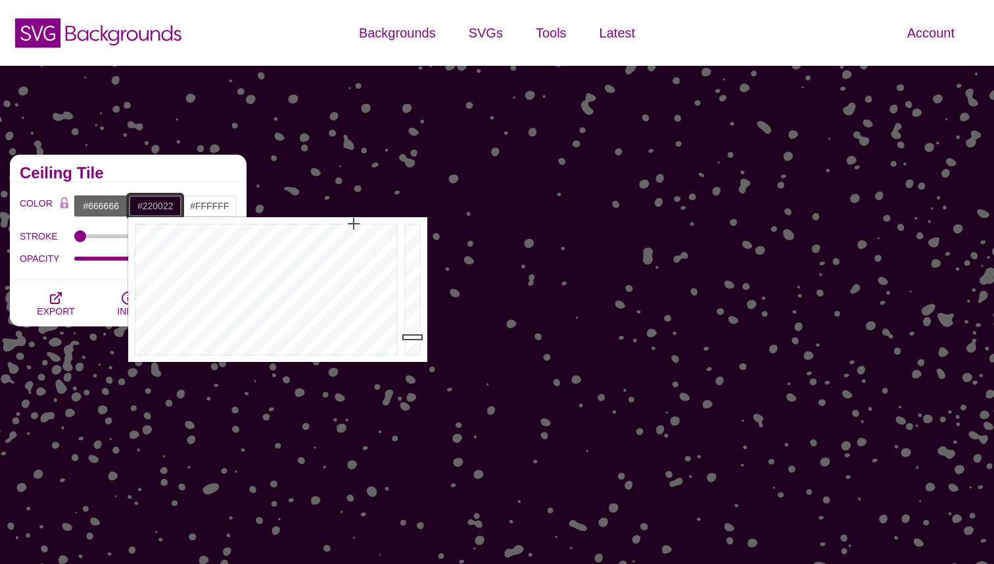
click at [160, 195] on input "#220022" at bounding box center [155, 206] width 55 height 22
drag, startPoint x: 166, startPoint y: 260, endPoint x: 146, endPoint y: 397, distance: 138.2
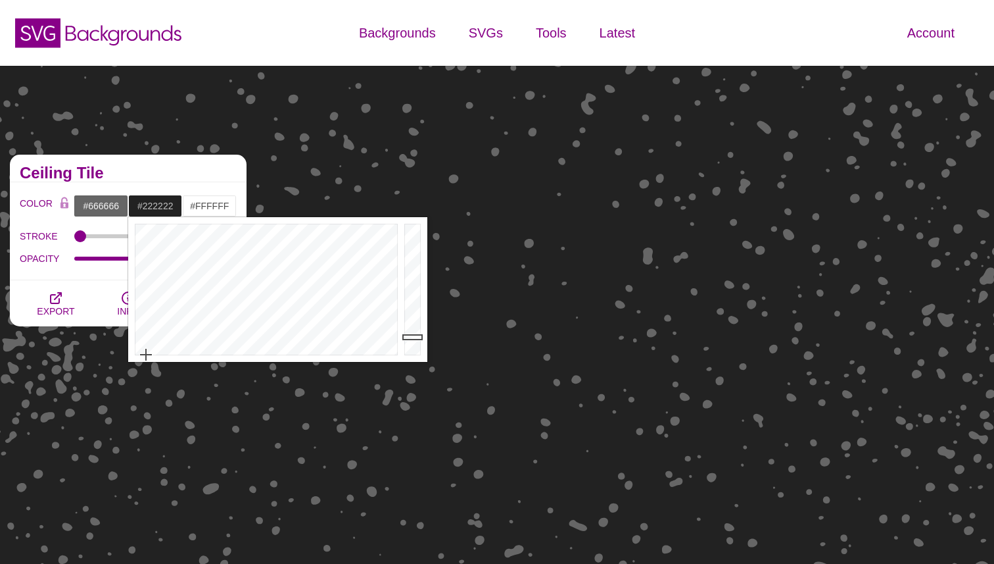
click at [151, 195] on input "#222222" at bounding box center [155, 206] width 55 height 22
type input "#150622"
drag, startPoint x: 275, startPoint y: 249, endPoint x: 333, endPoint y: 247, distance: 57.9
click at [333, 247] on div at bounding box center [264, 289] width 273 height 145
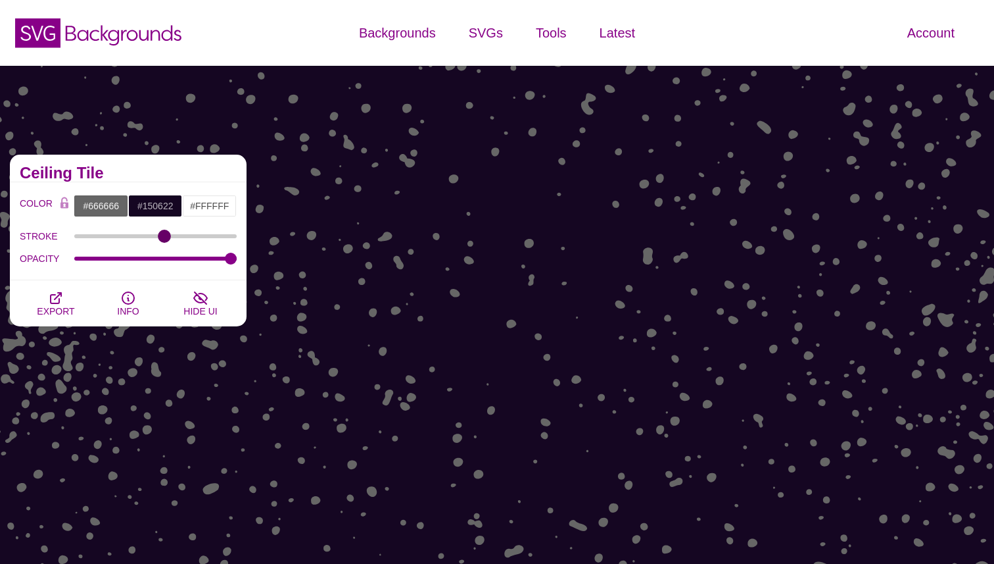
click at [164, 235] on input "STROKE" at bounding box center [155, 235] width 163 height 5
drag, startPoint x: 164, startPoint y: 235, endPoint x: 0, endPoint y: 229, distance: 163.9
type input "0"
click at [74, 233] on input "STROKE" at bounding box center [155, 235] width 163 height 5
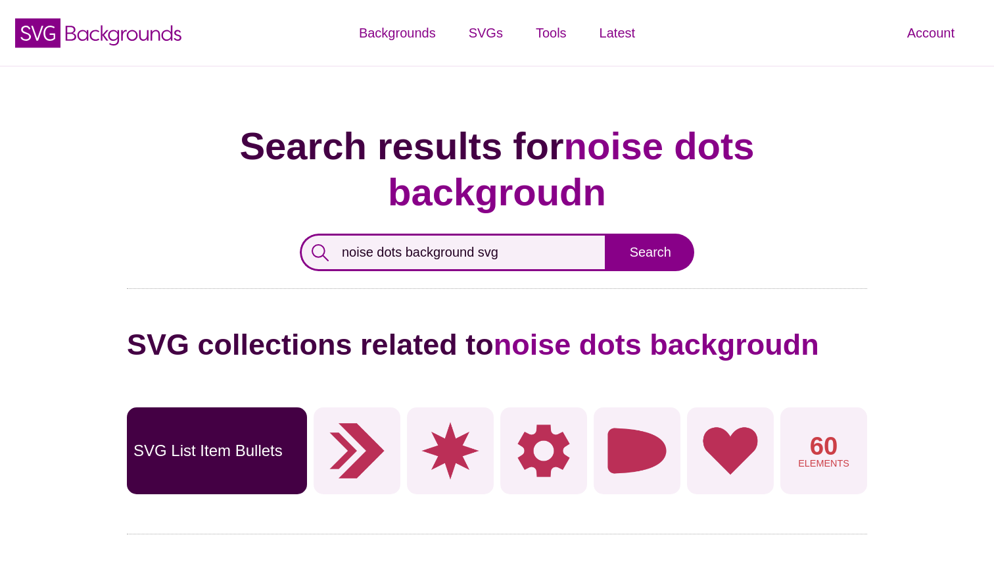
click at [451, 233] on input "noise dots background svg" at bounding box center [453, 251] width 307 height 37
click at [349, 233] on input "noise dots background svg" at bounding box center [453, 251] width 307 height 37
type input "dots background svg"
click at [607, 233] on input "Search" at bounding box center [650, 251] width 87 height 37
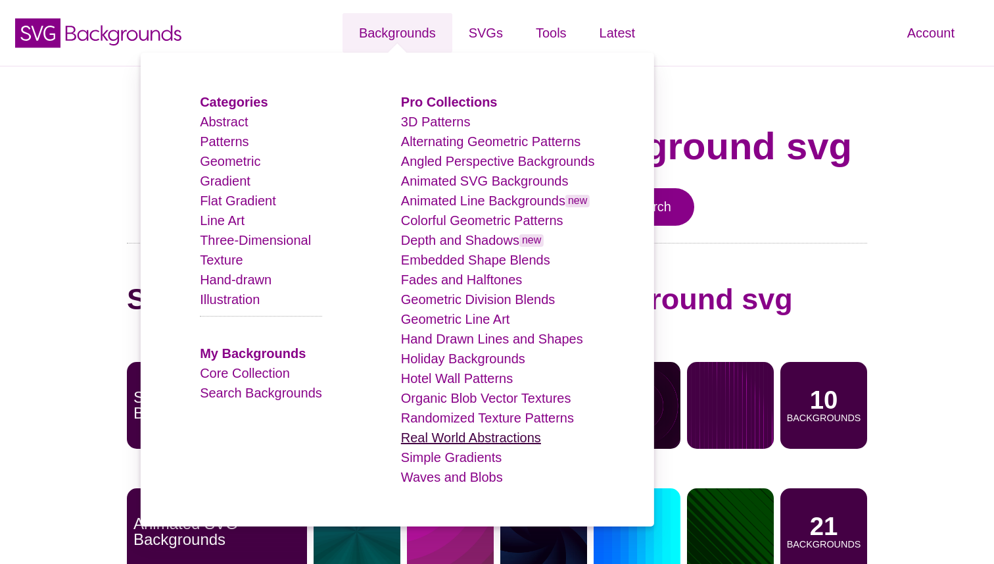
click at [505, 433] on li "Real World Abstractions" at bounding box center [498, 437] width 194 height 20
click at [505, 433] on link "Real World Abstractions" at bounding box center [471, 437] width 140 height 14
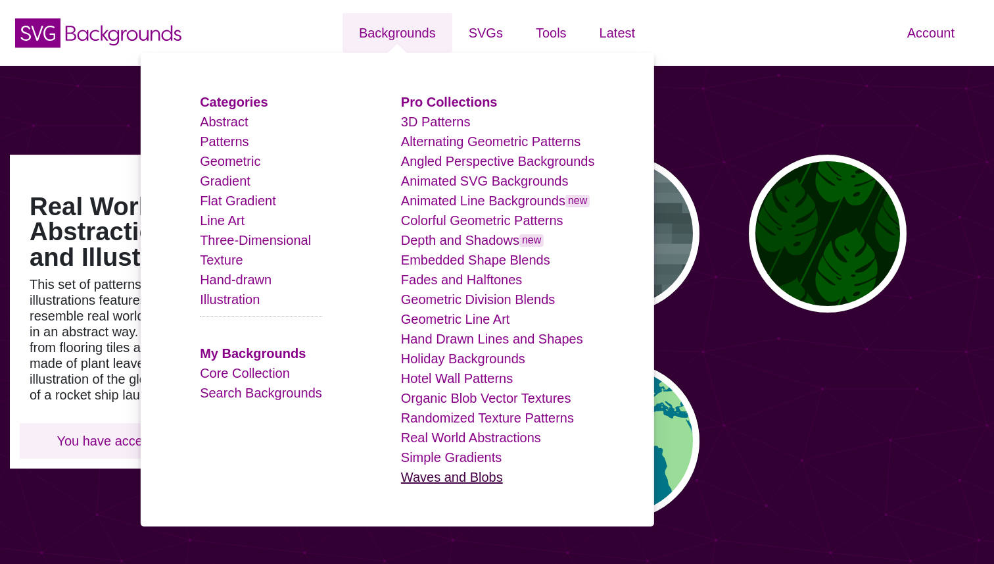
click at [452, 472] on link "Waves and Blobs" at bounding box center [452, 477] width 102 height 14
click at [474, 165] on link "Angled Perspective Backgrounds" at bounding box center [498, 161] width 194 height 14
click at [444, 144] on link "Alternating Geometric Patterns" at bounding box center [491, 141] width 180 height 14
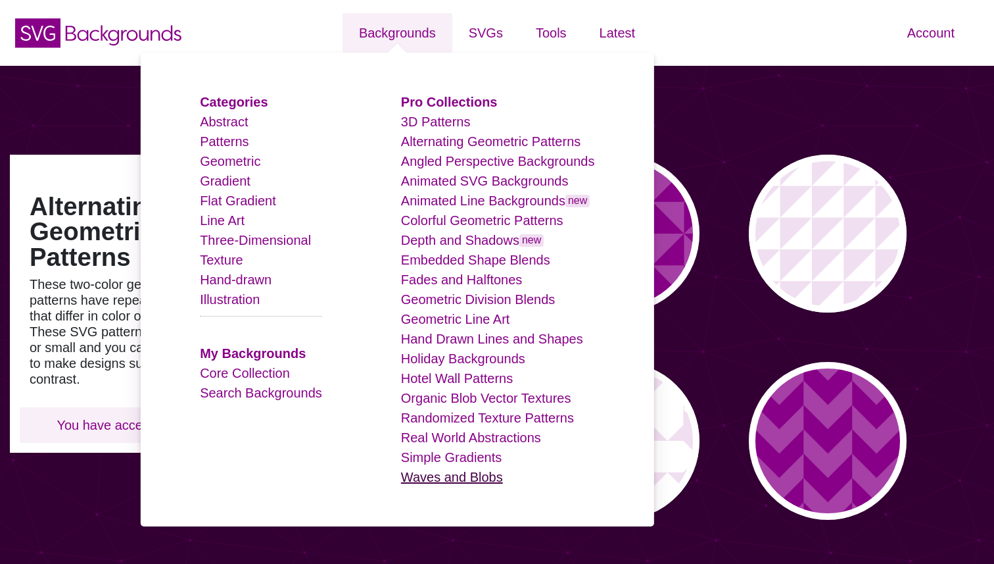
click at [435, 474] on link "Waves and Blobs" at bounding box center [452, 477] width 102 height 14
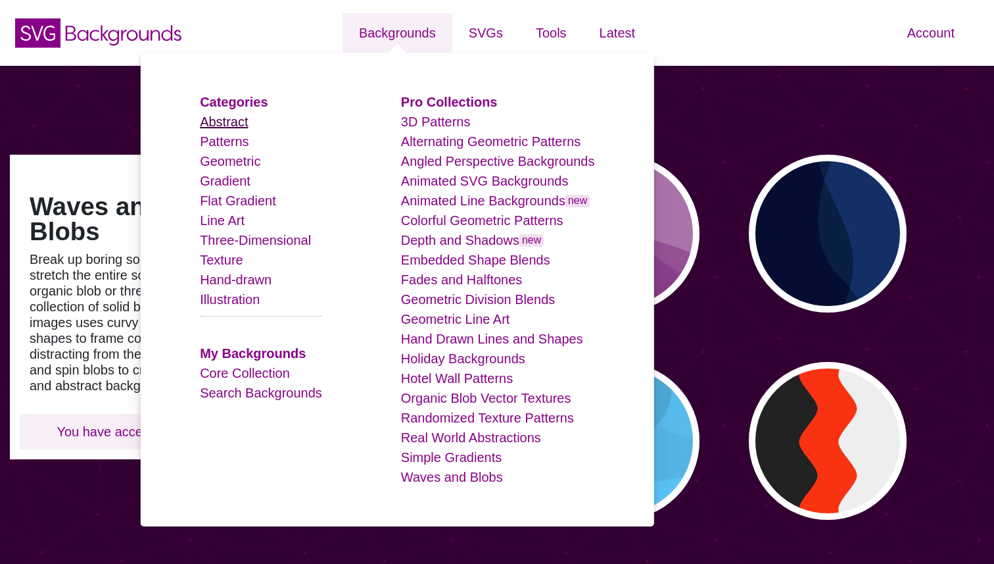
click at [235, 124] on link "Abstract" at bounding box center [224, 121] width 48 height 14
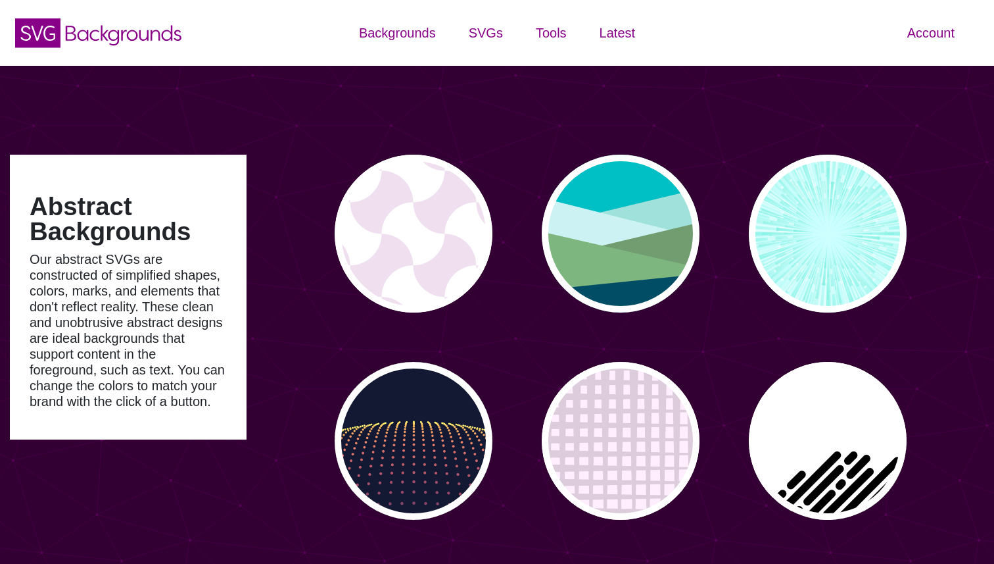
type input "#450057"
